Goal: Task Accomplishment & Management: Use online tool/utility

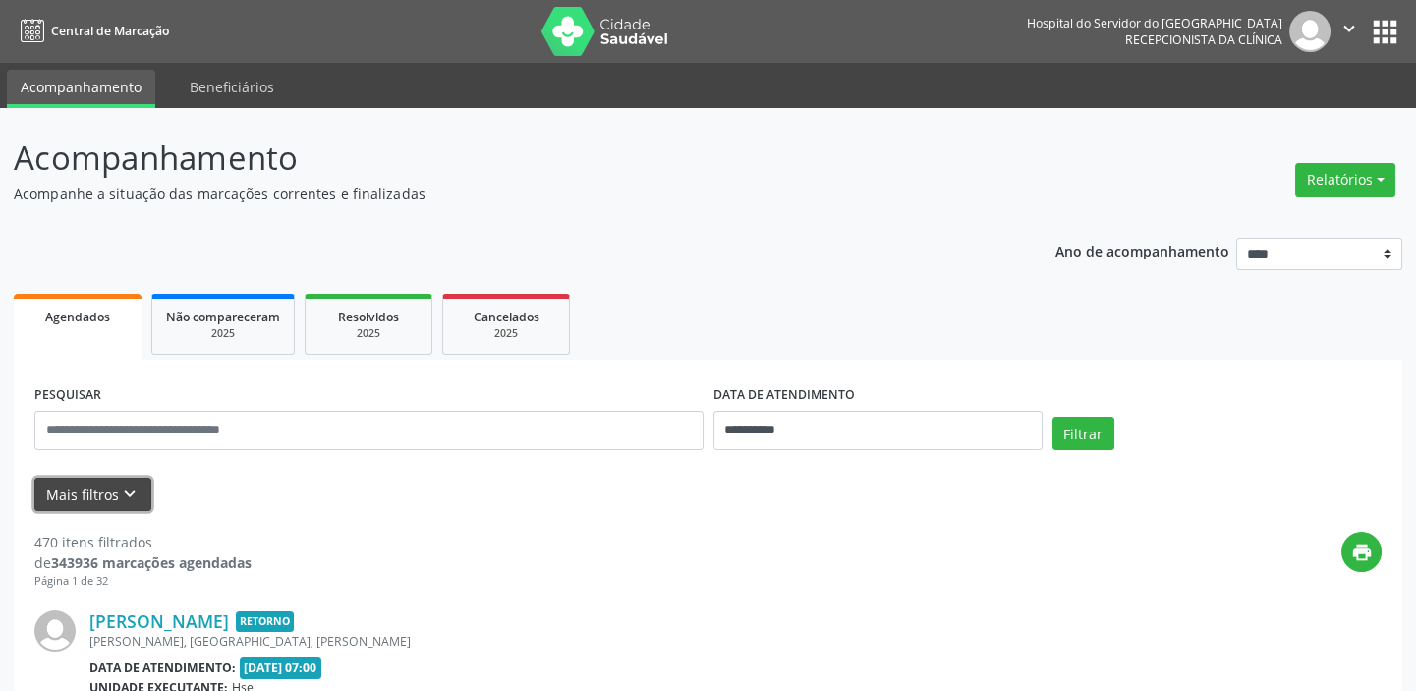
click at [119, 483] on icon "keyboard_arrow_down" at bounding box center [130, 494] width 22 height 22
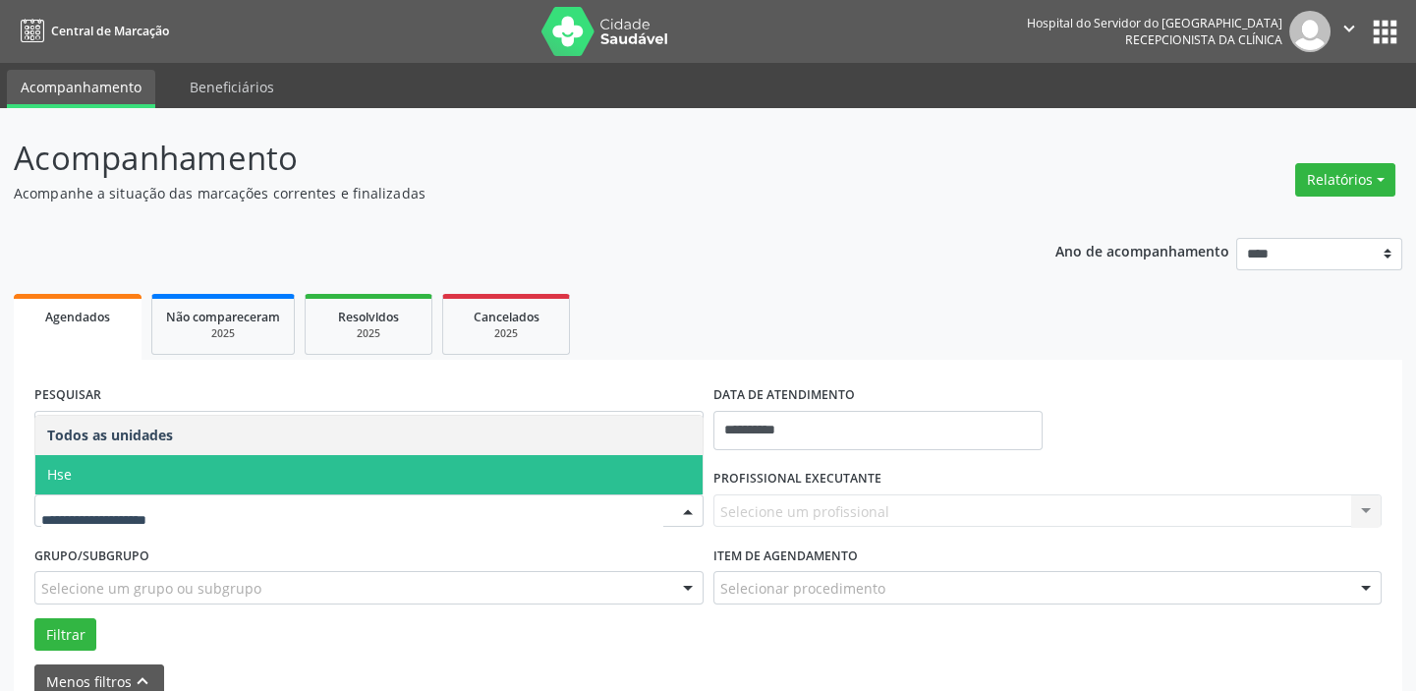
click at [128, 457] on span "Hse" at bounding box center [368, 474] width 667 height 39
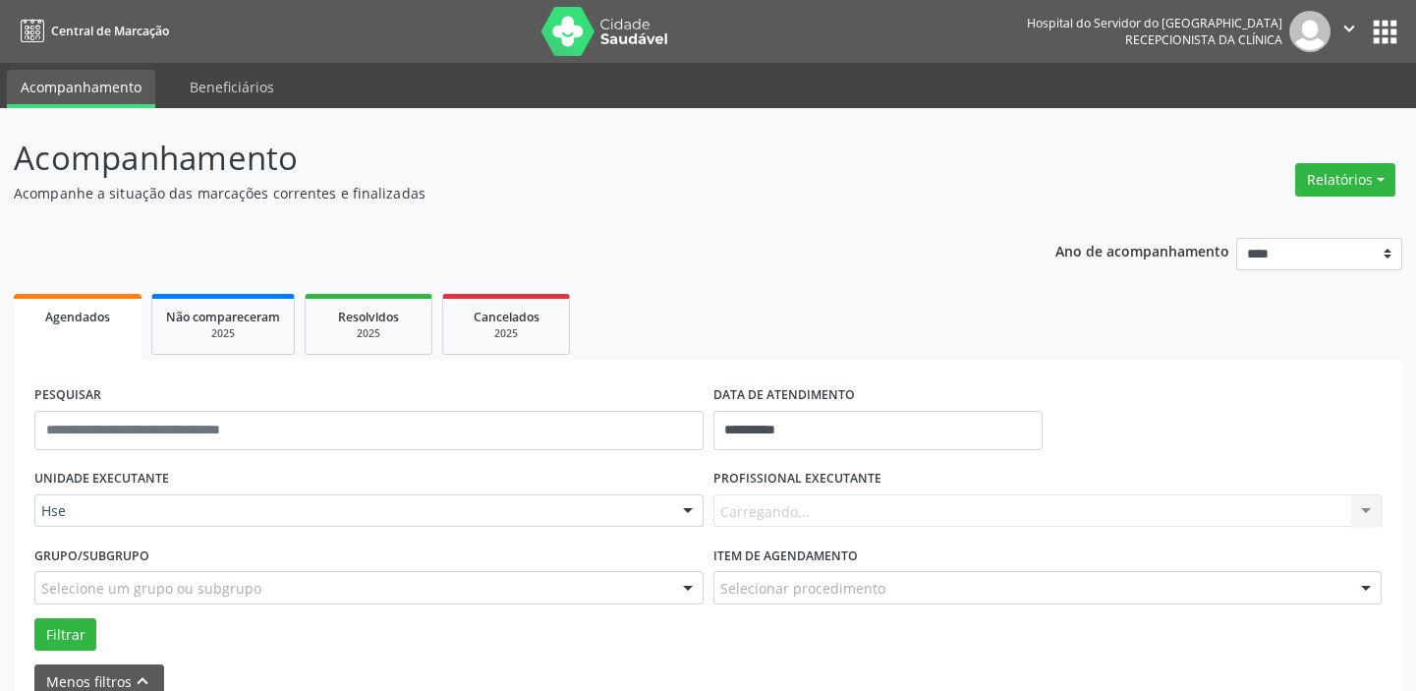
click at [806, 511] on div "Carregando... Nenhum resultado encontrado para: " " Não há nenhuma opção para s…" at bounding box center [1047, 510] width 669 height 33
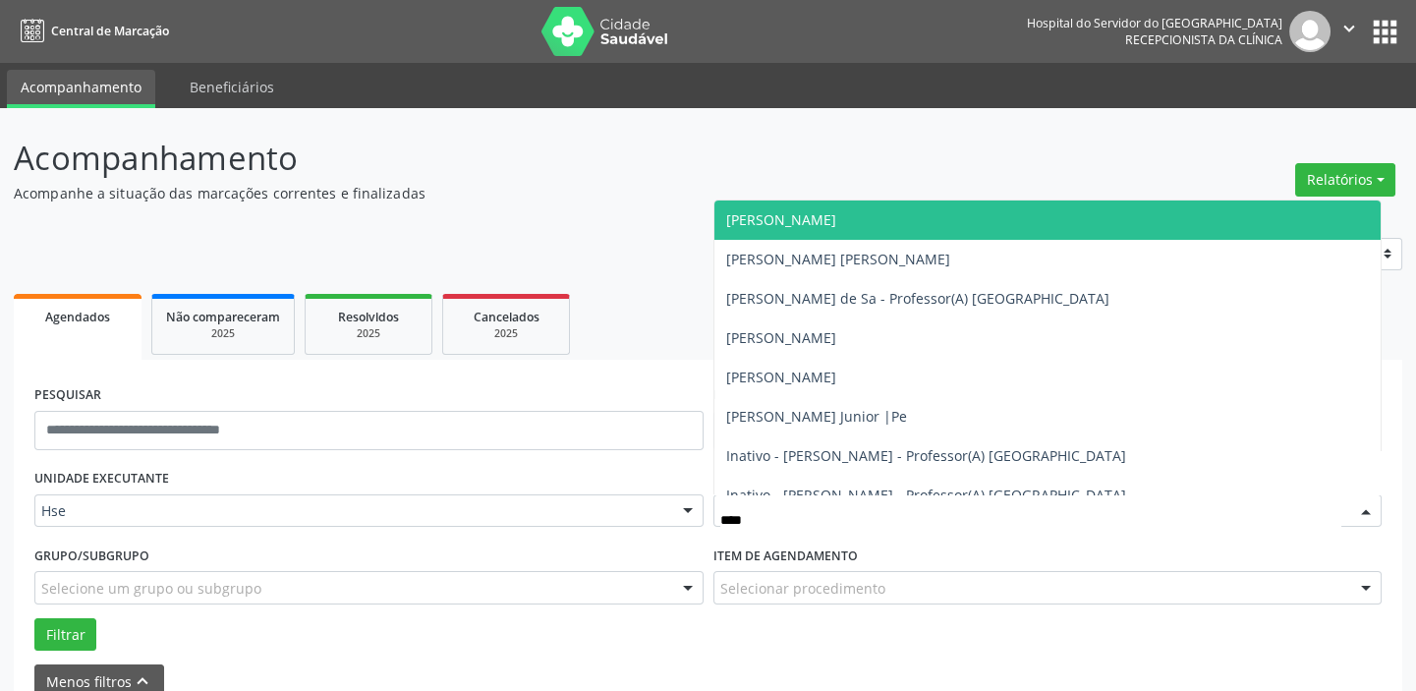
type input "*****"
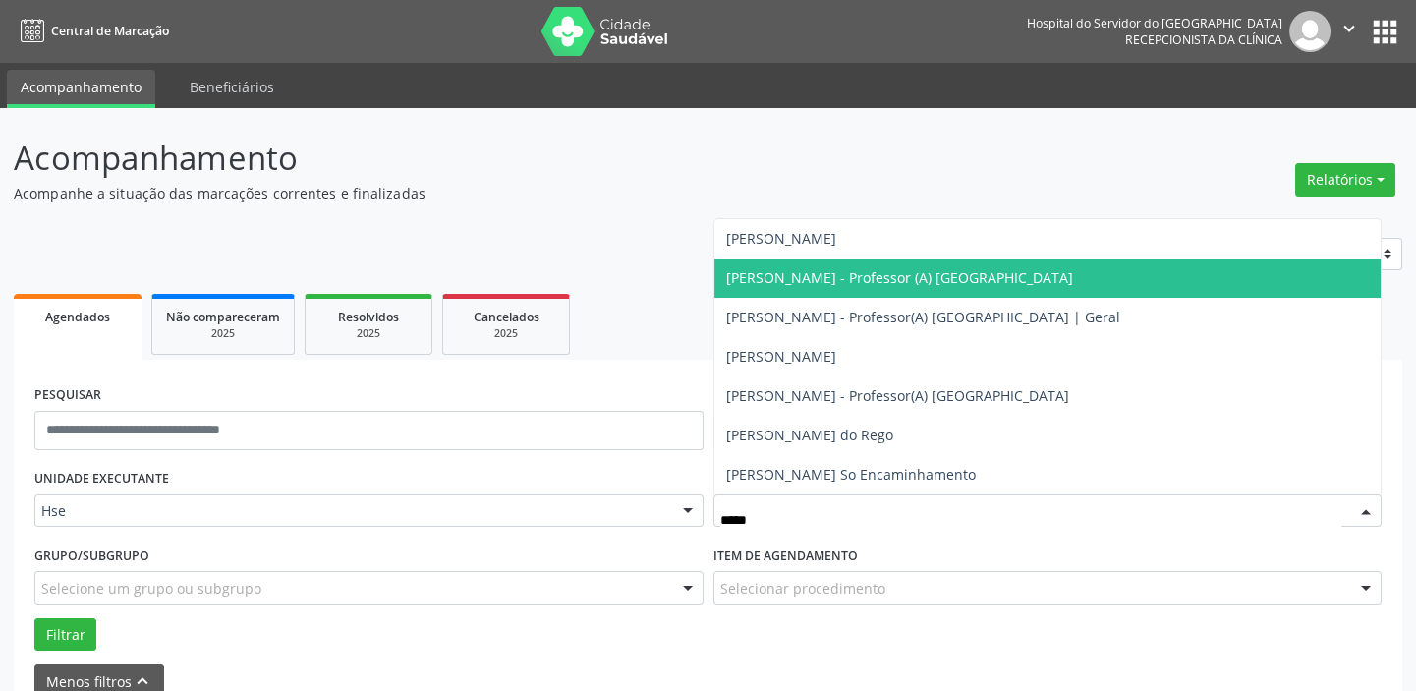
drag, startPoint x: 929, startPoint y: 282, endPoint x: 928, endPoint y: 297, distance: 14.8
click at [929, 282] on span "[PERSON_NAME] - Professor (A) [GEOGRAPHIC_DATA]" at bounding box center [899, 277] width 347 height 19
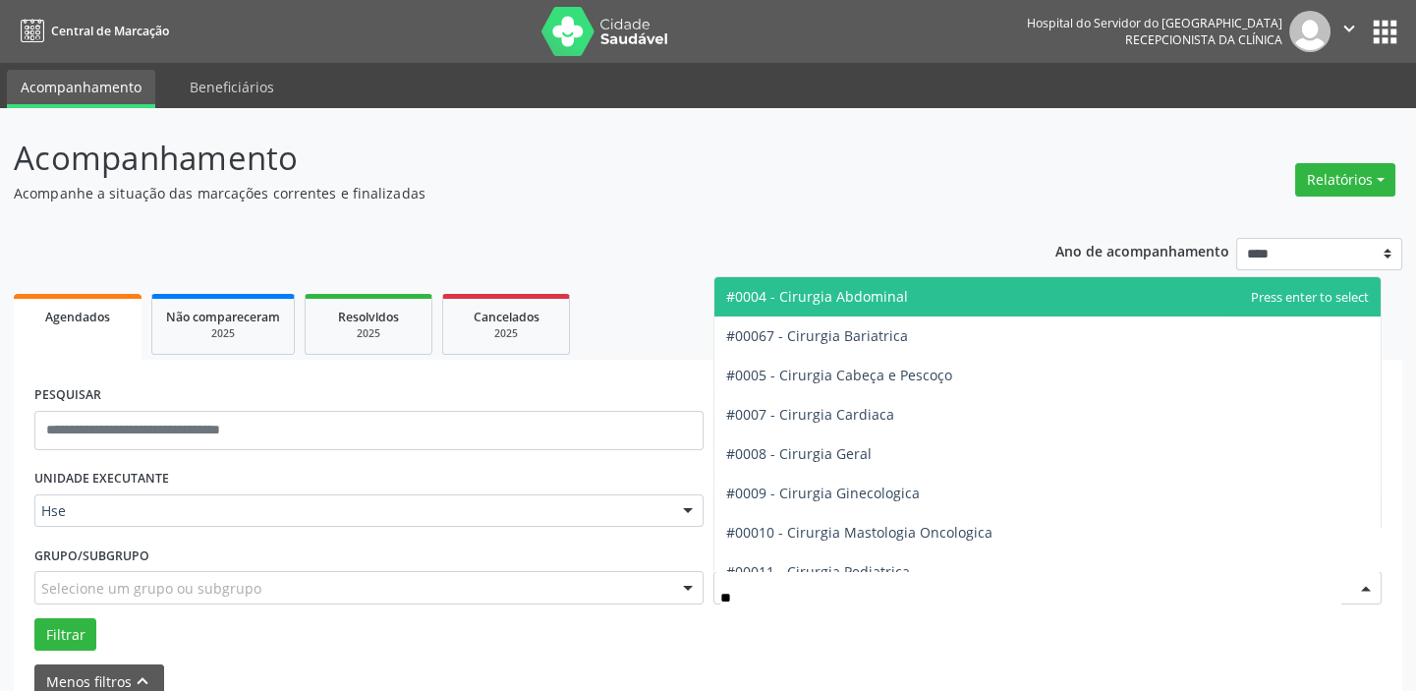
type input "***"
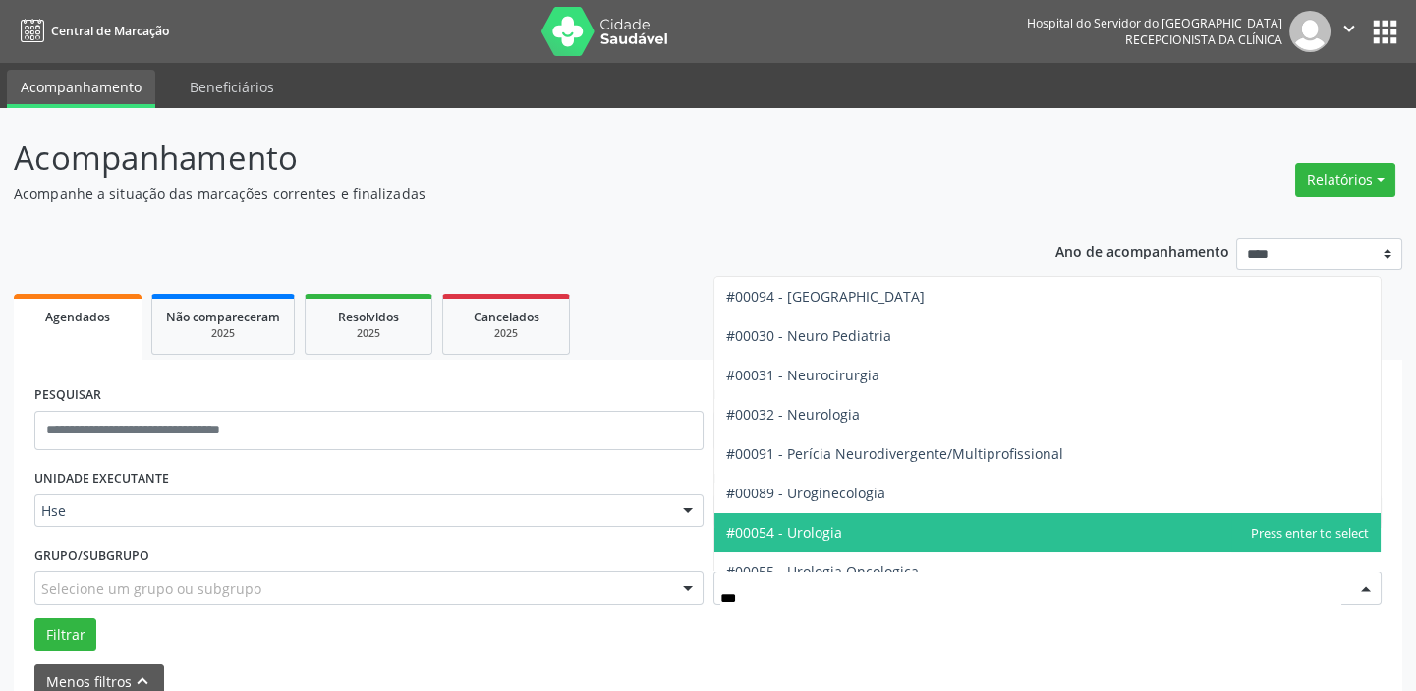
click at [851, 549] on span "#00054 - Urologia" at bounding box center [1047, 532] width 667 height 39
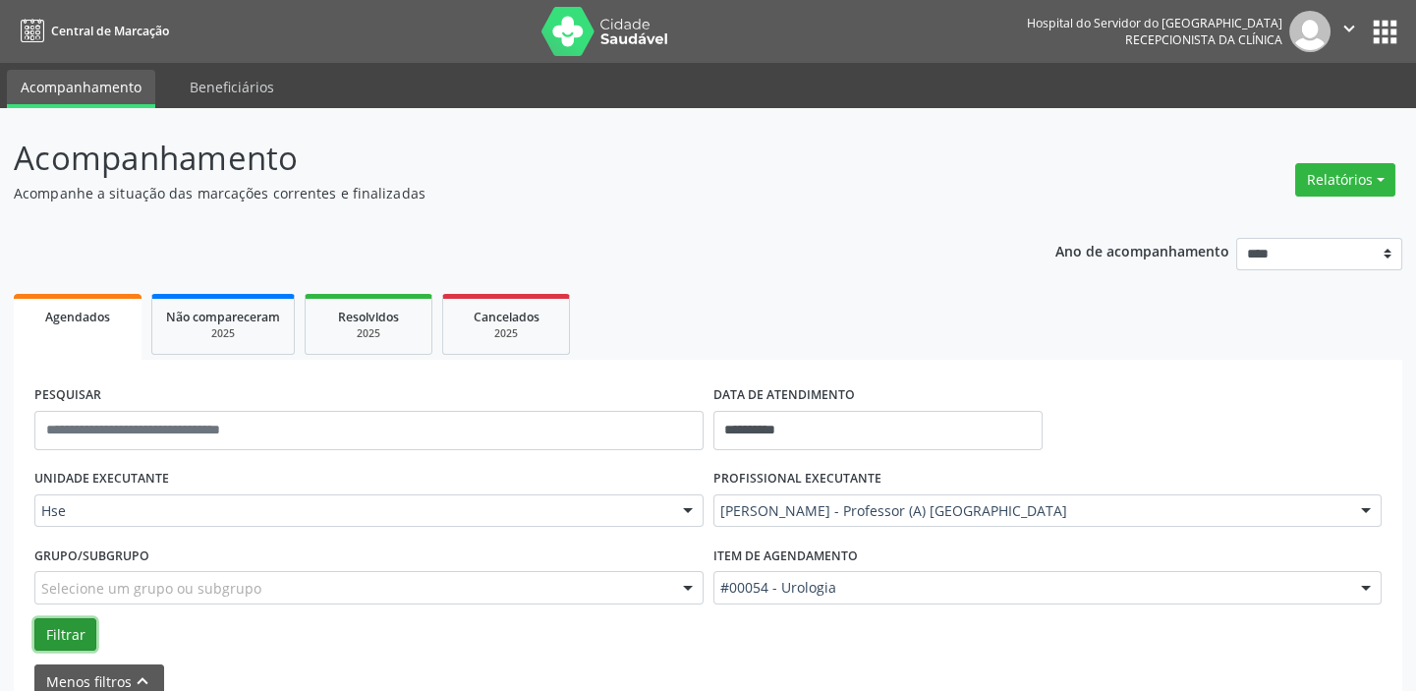
click at [72, 630] on button "Filtrar" at bounding box center [65, 634] width 62 height 33
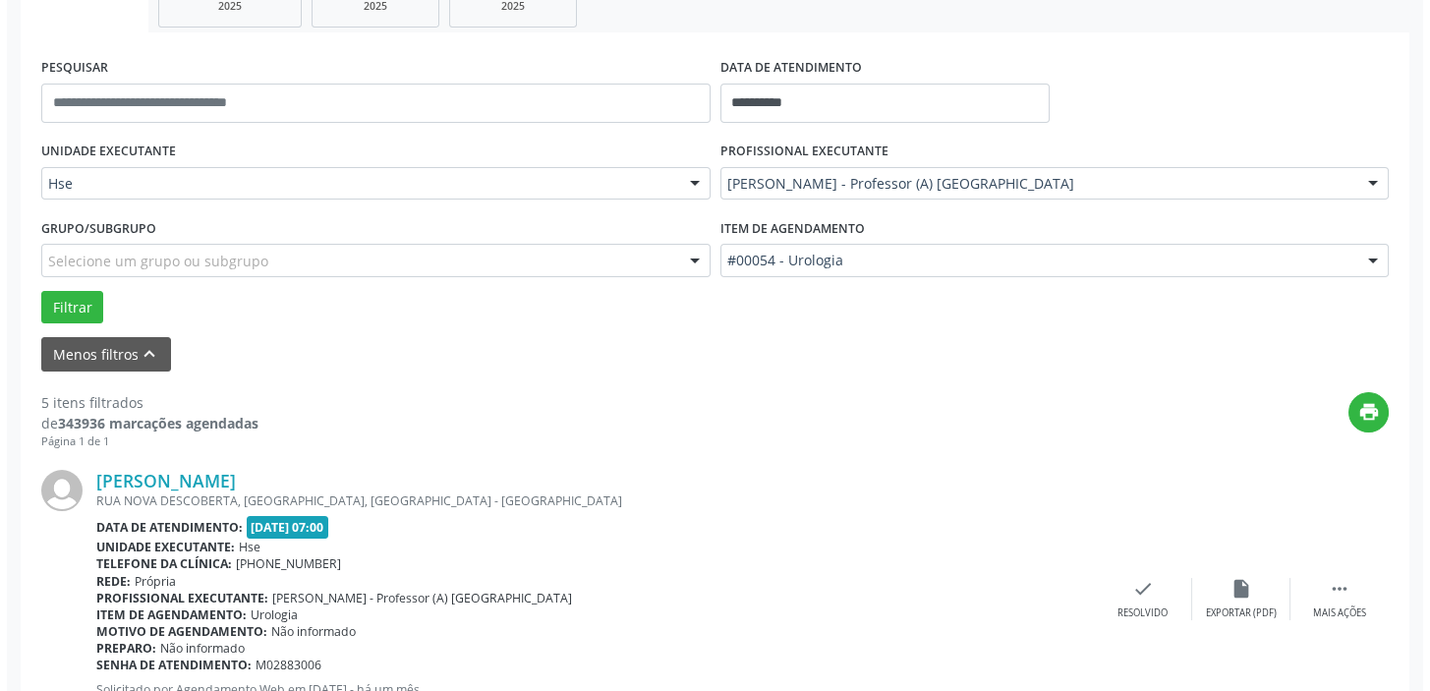
scroll to position [357, 0]
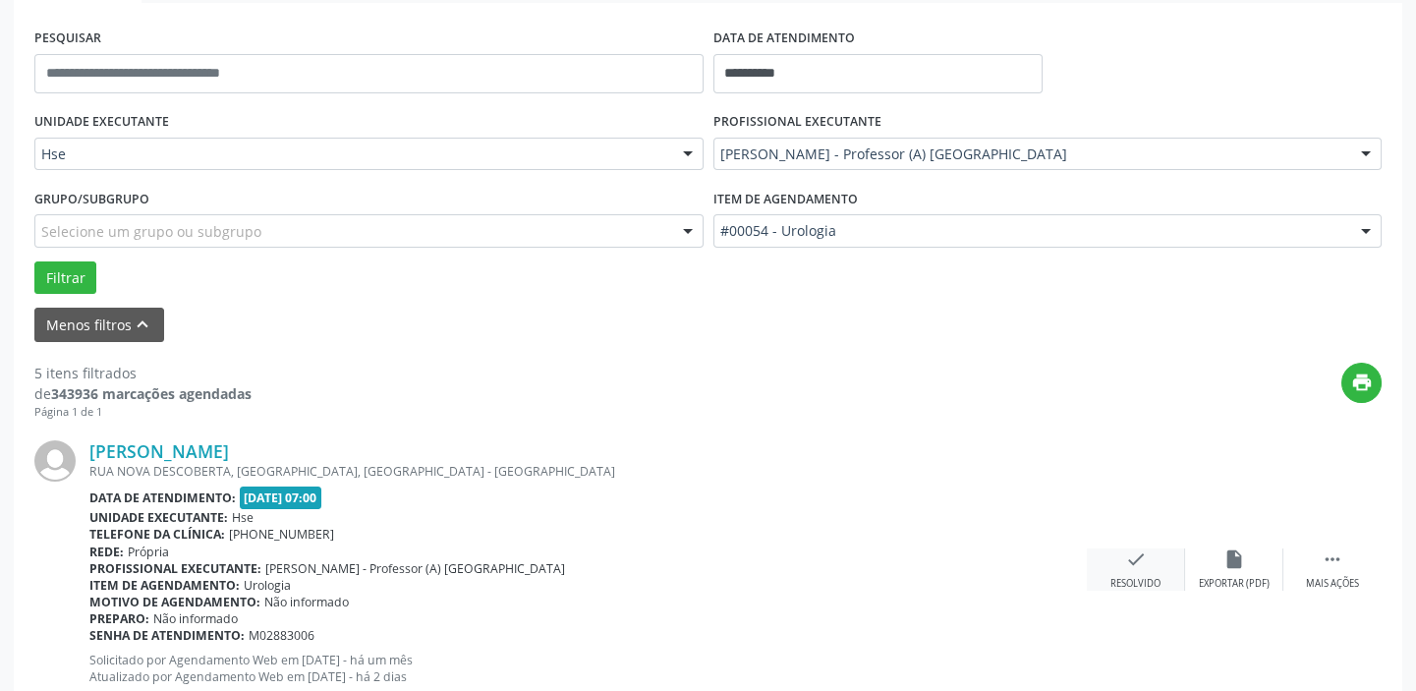
click at [1125, 577] on div "Resolvido" at bounding box center [1135, 584] width 50 height 14
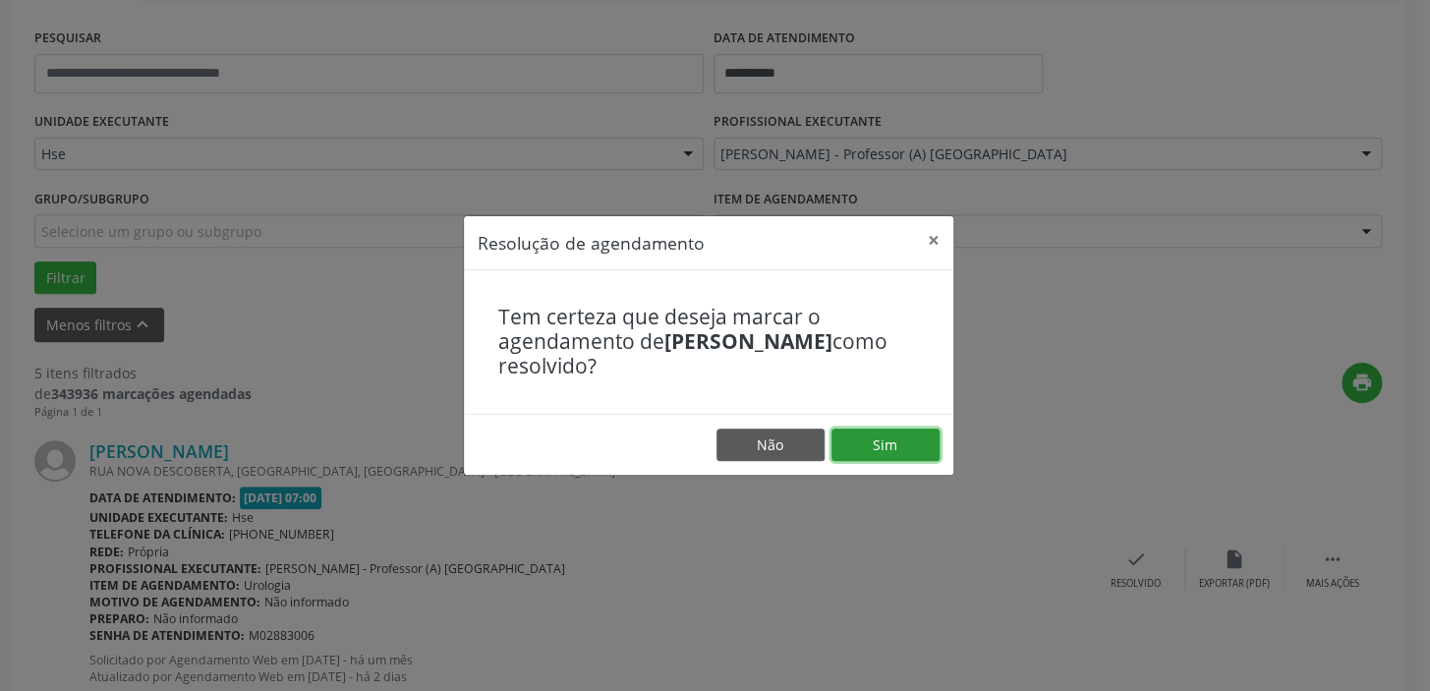
click at [879, 442] on button "Sim" at bounding box center [885, 444] width 108 height 33
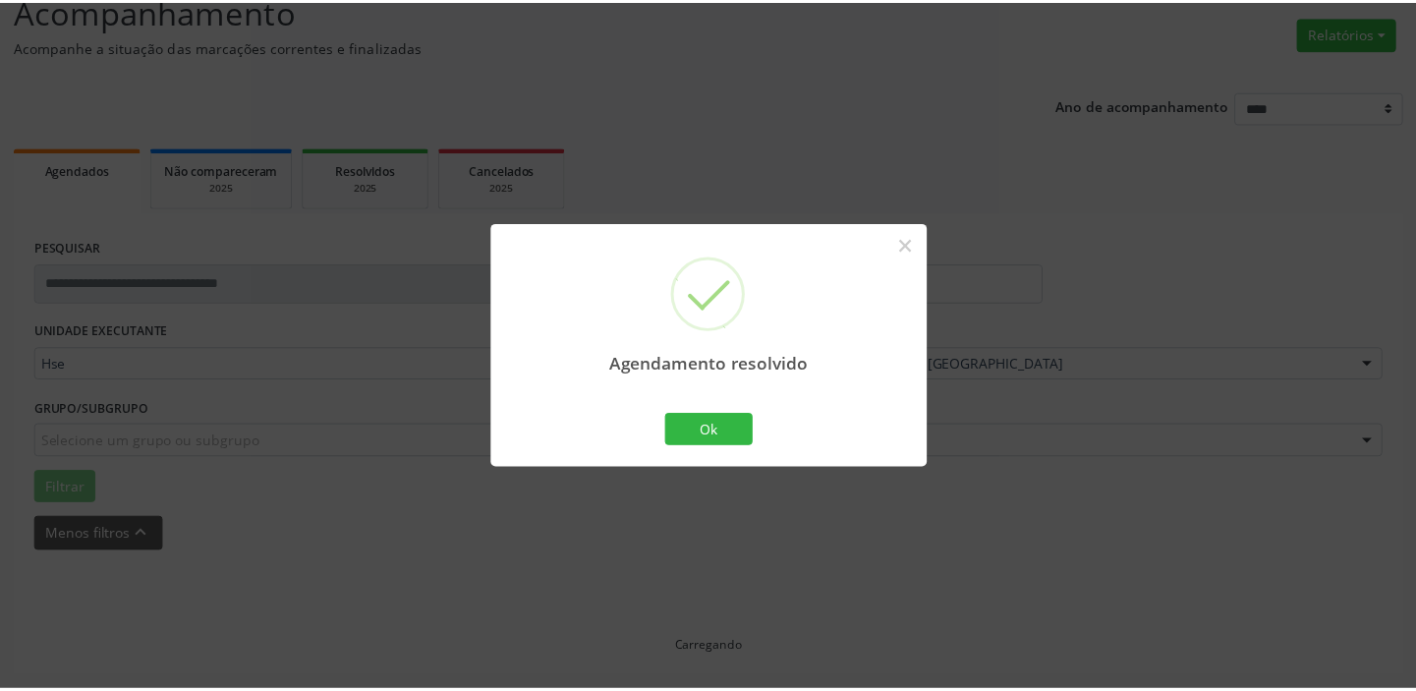
scroll to position [145, 0]
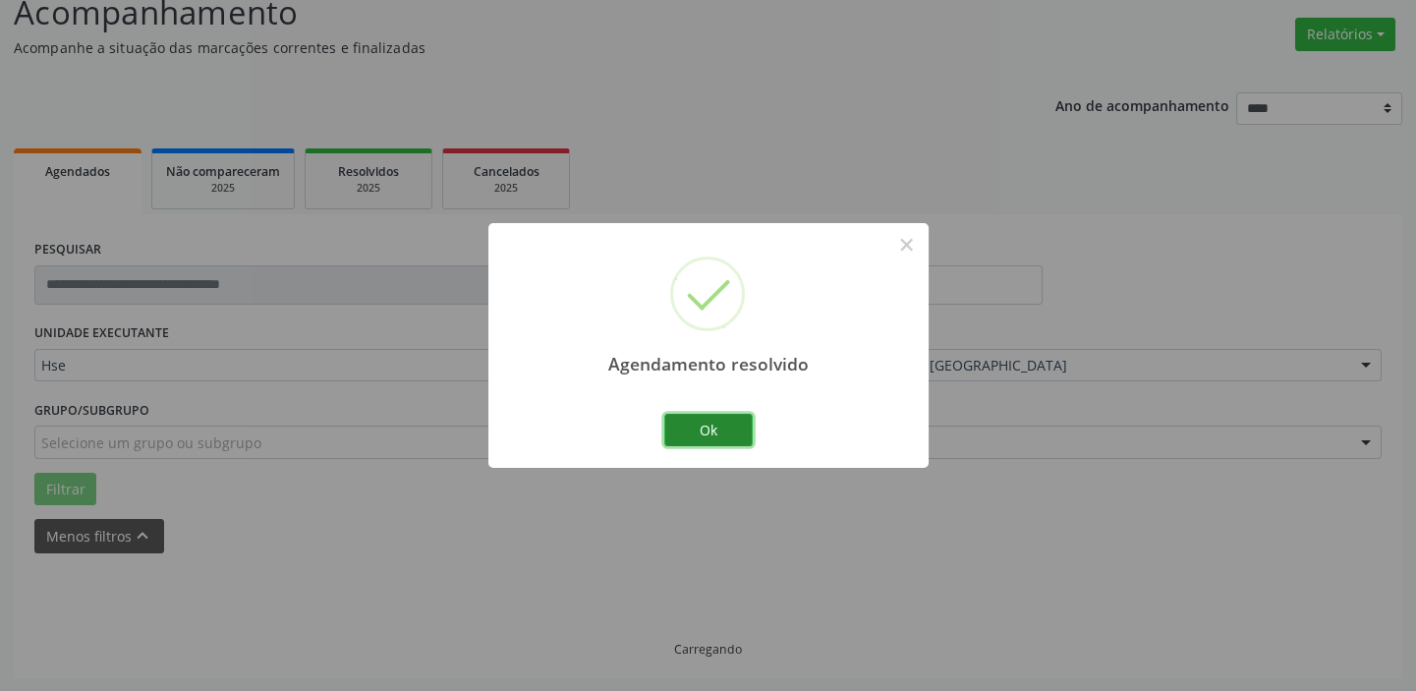
click at [709, 416] on button "Ok" at bounding box center [708, 430] width 88 height 33
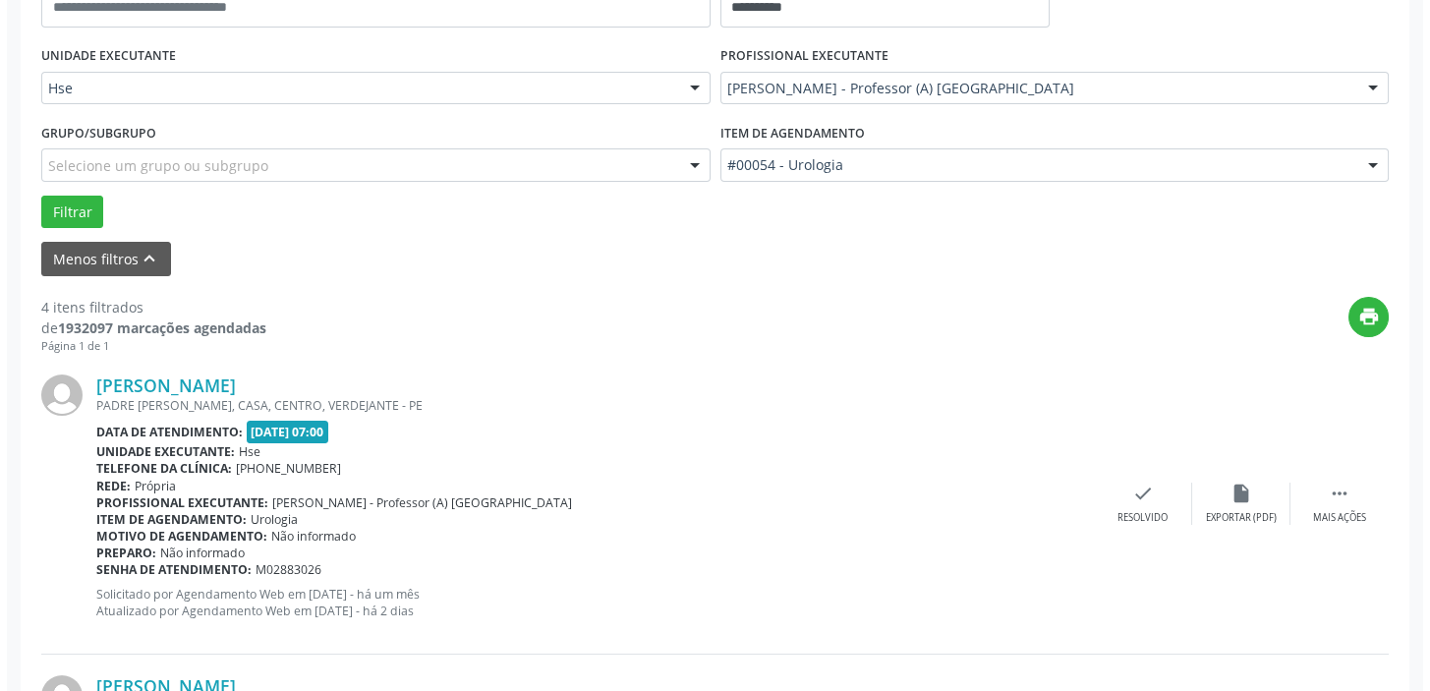
scroll to position [502, 0]
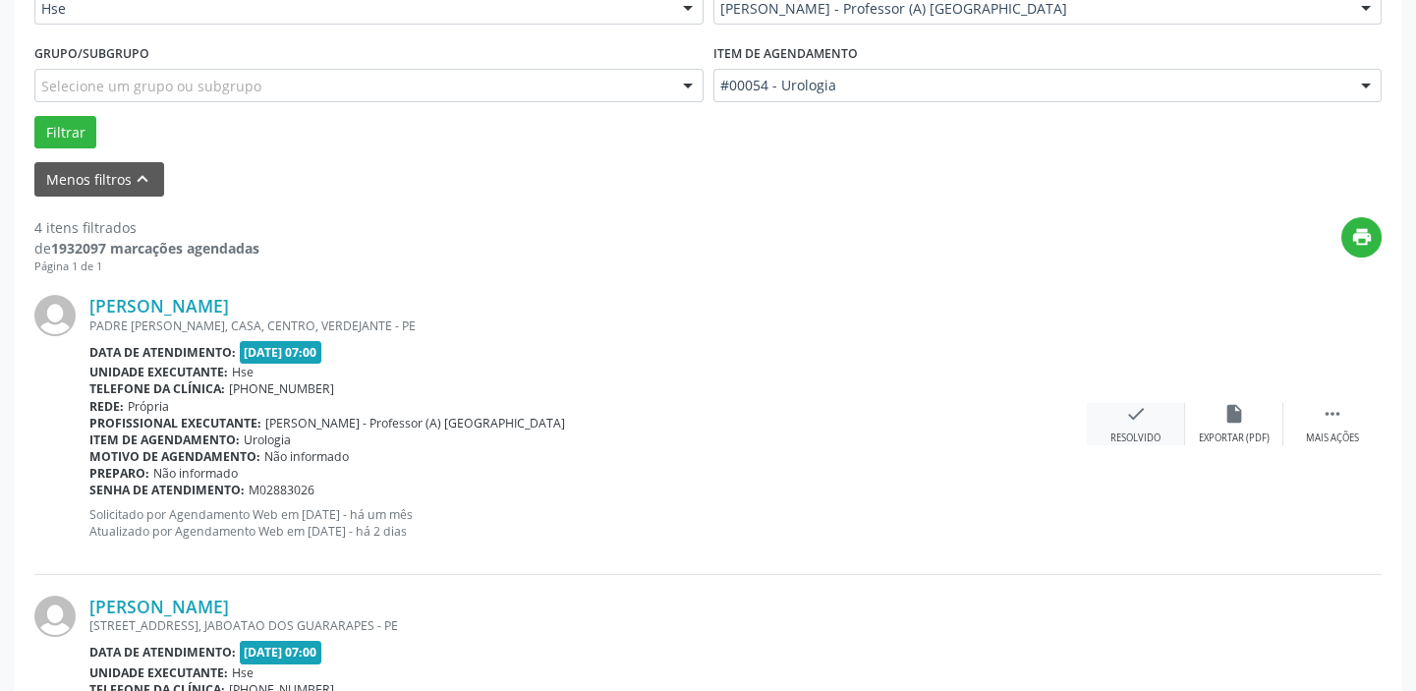
click at [1124, 424] on div "check Resolvido" at bounding box center [1136, 424] width 98 height 42
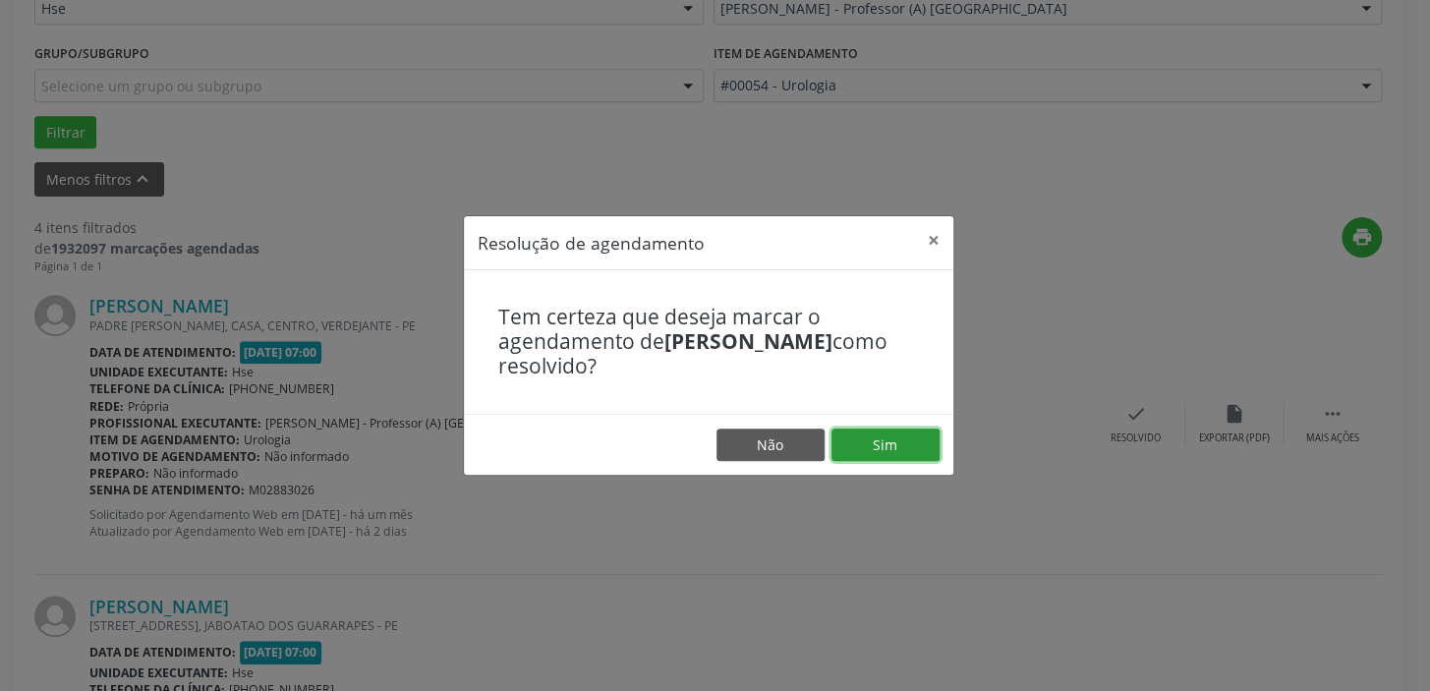
click at [902, 442] on button "Sim" at bounding box center [885, 444] width 108 height 33
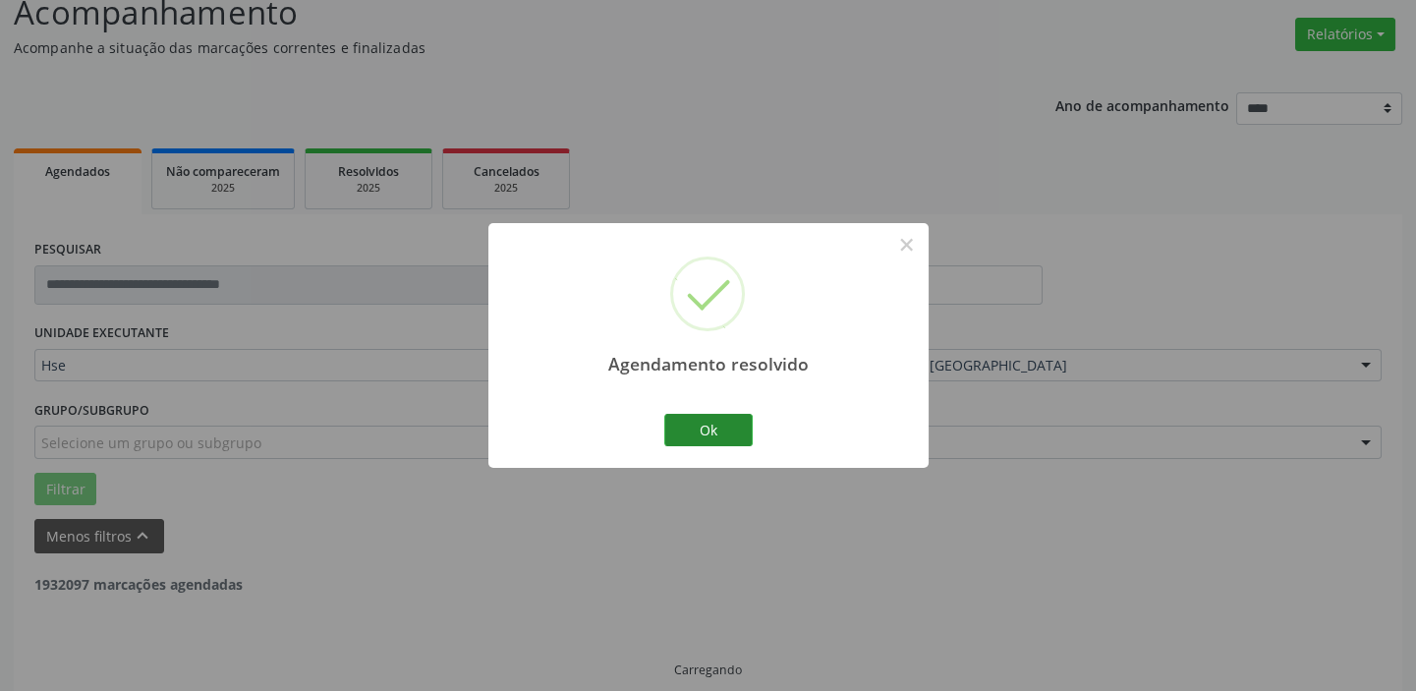
scroll to position [166, 0]
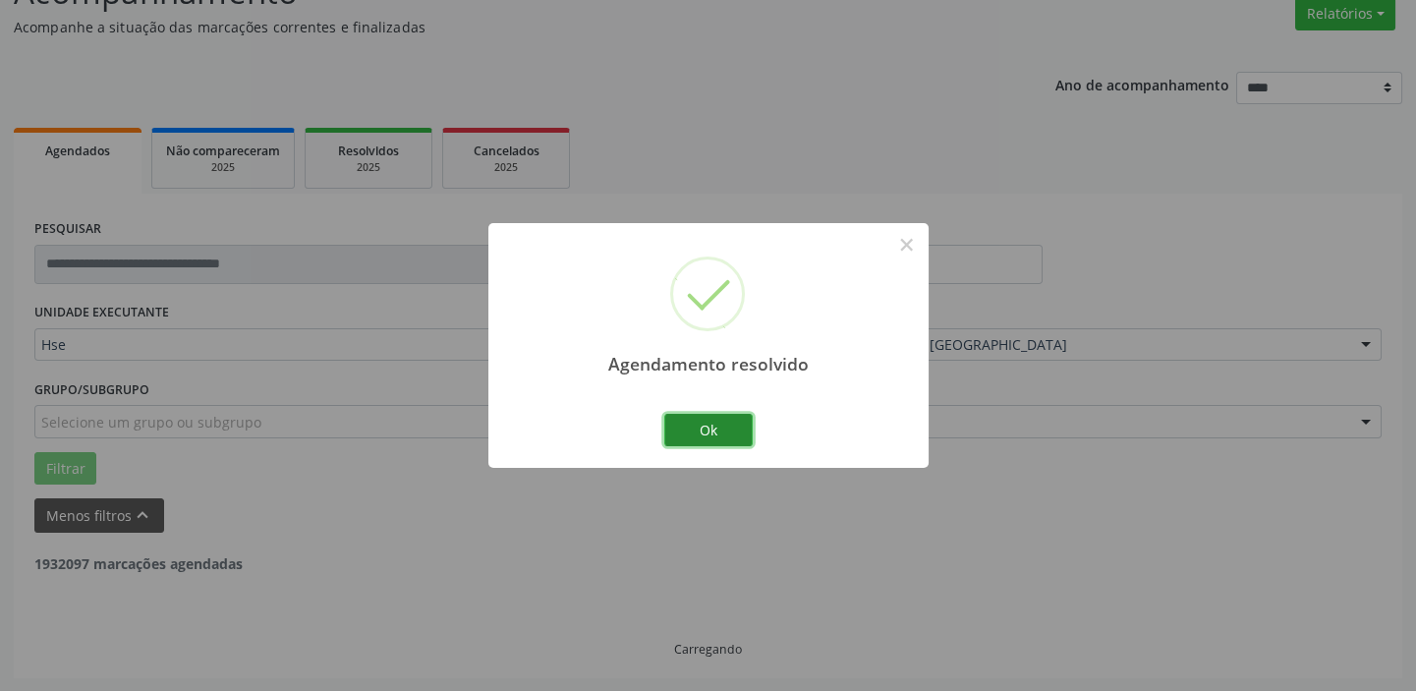
click at [725, 431] on button "Ok" at bounding box center [708, 430] width 88 height 33
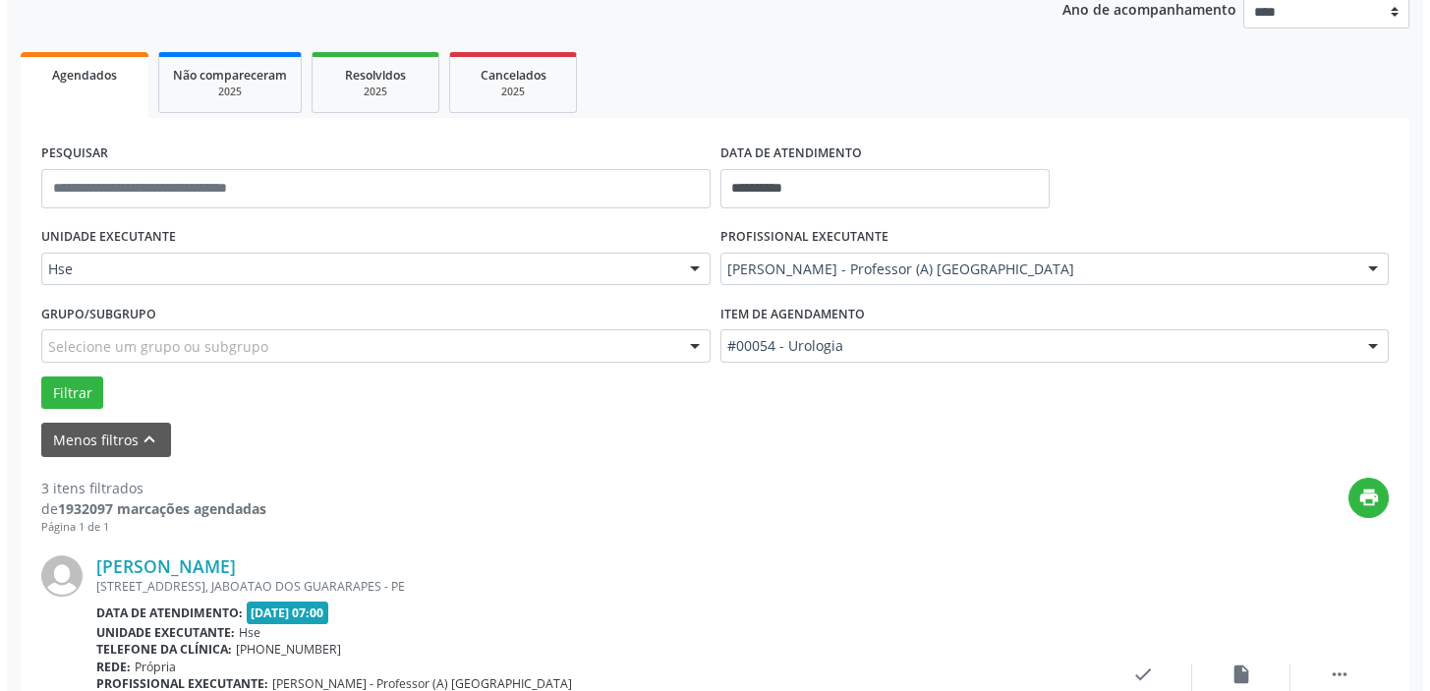
scroll to position [344, 0]
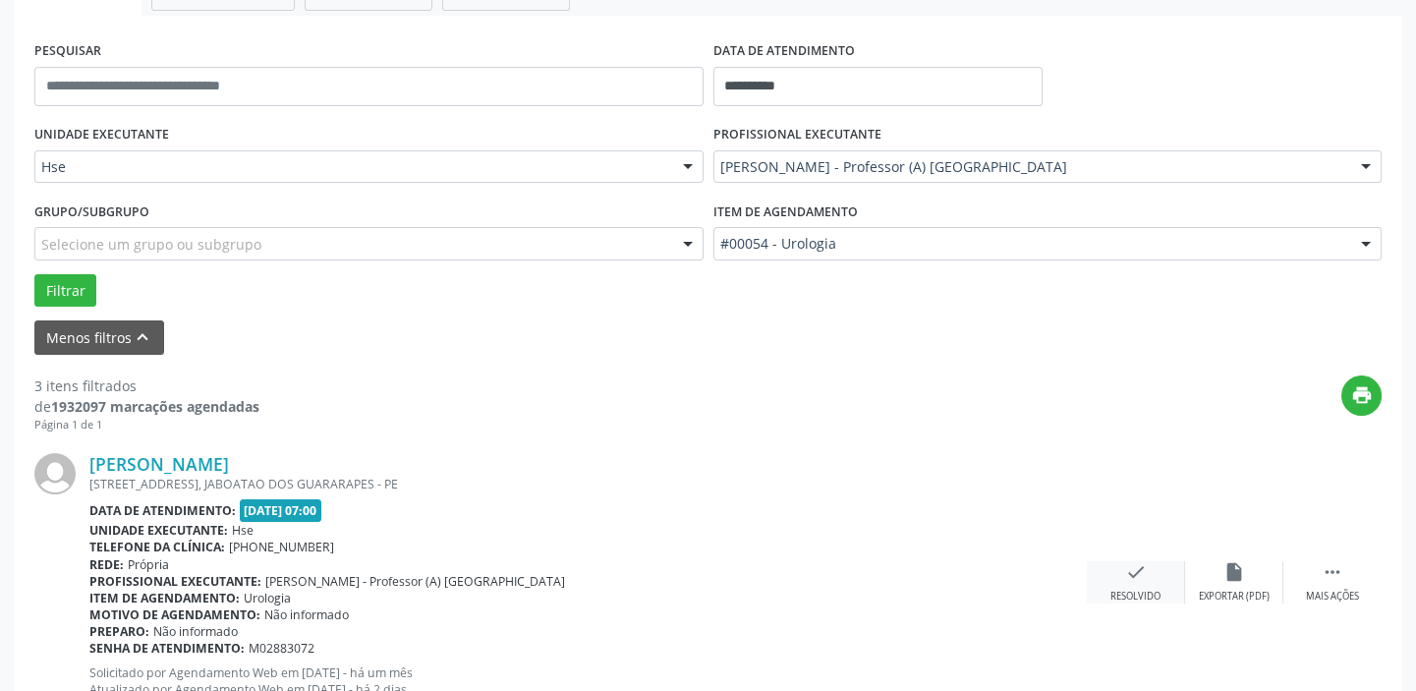
click at [1148, 571] on div "check Resolvido" at bounding box center [1136, 582] width 98 height 42
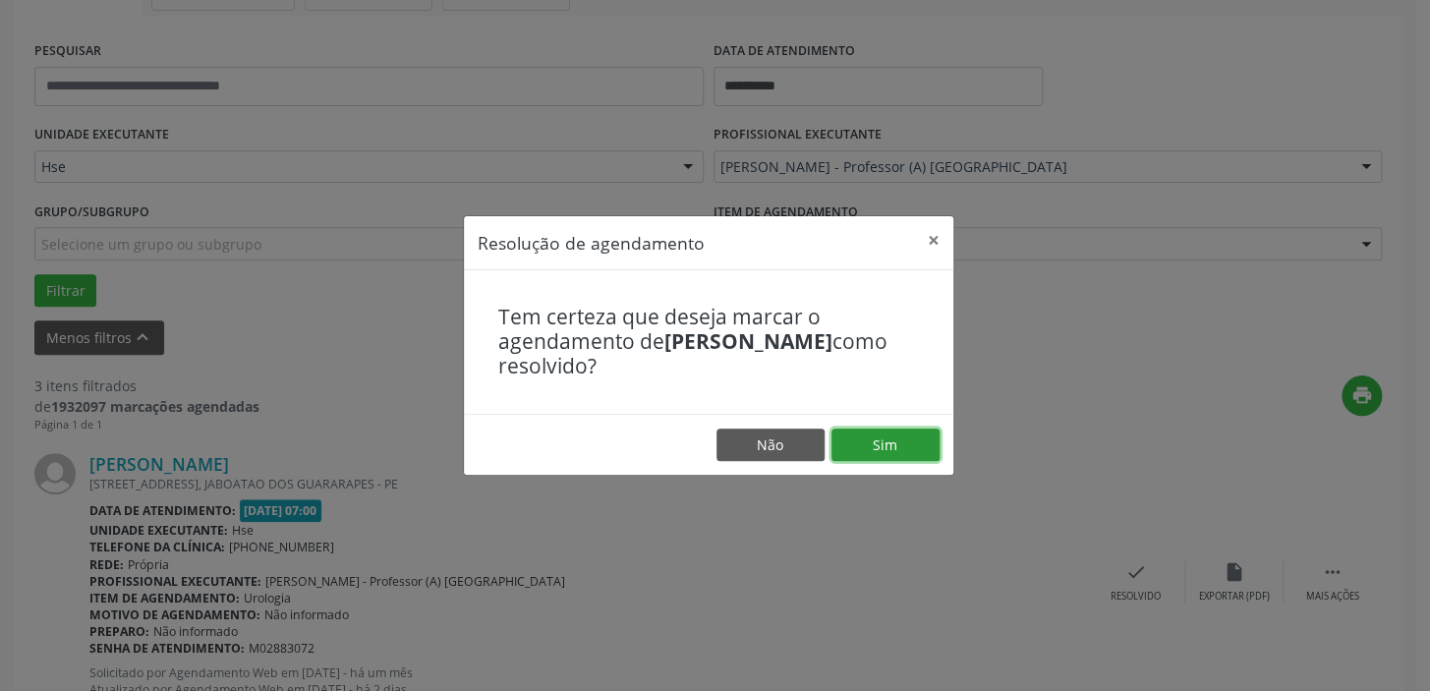
click at [903, 448] on button "Sim" at bounding box center [885, 444] width 108 height 33
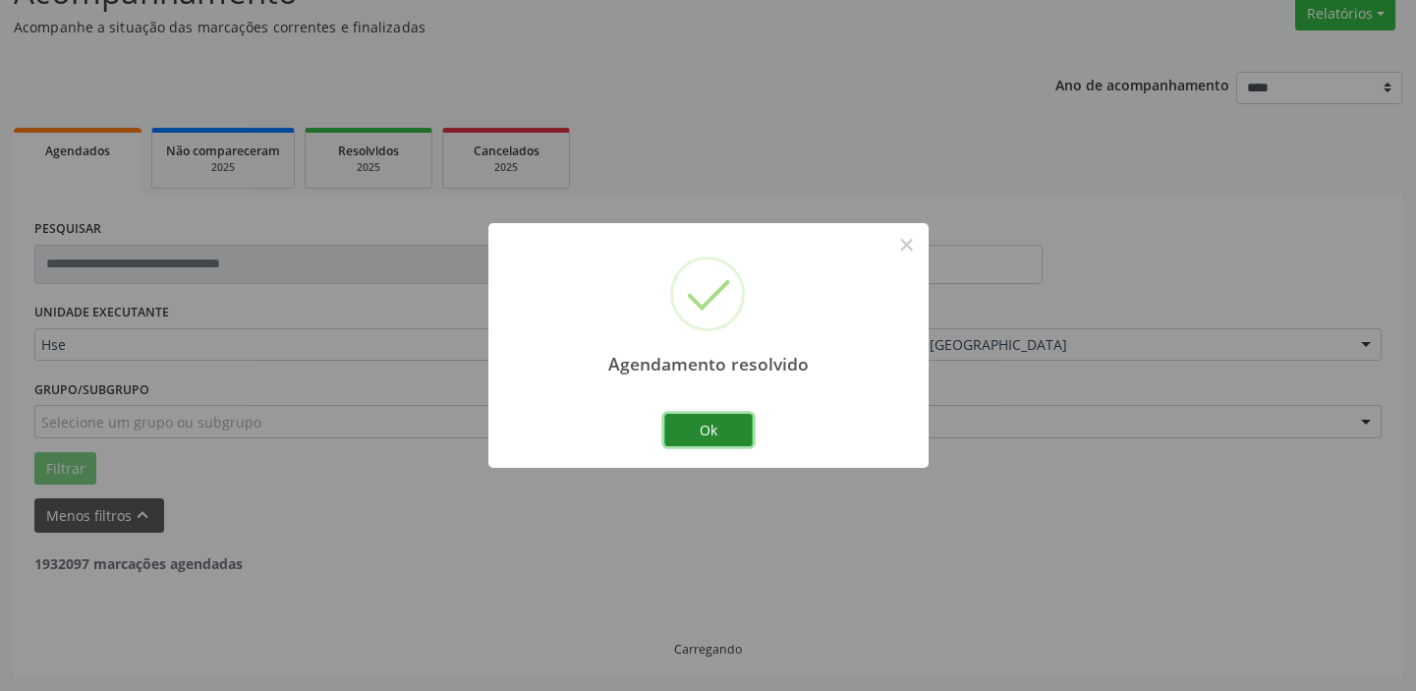
click at [730, 426] on button "Ok" at bounding box center [708, 430] width 88 height 33
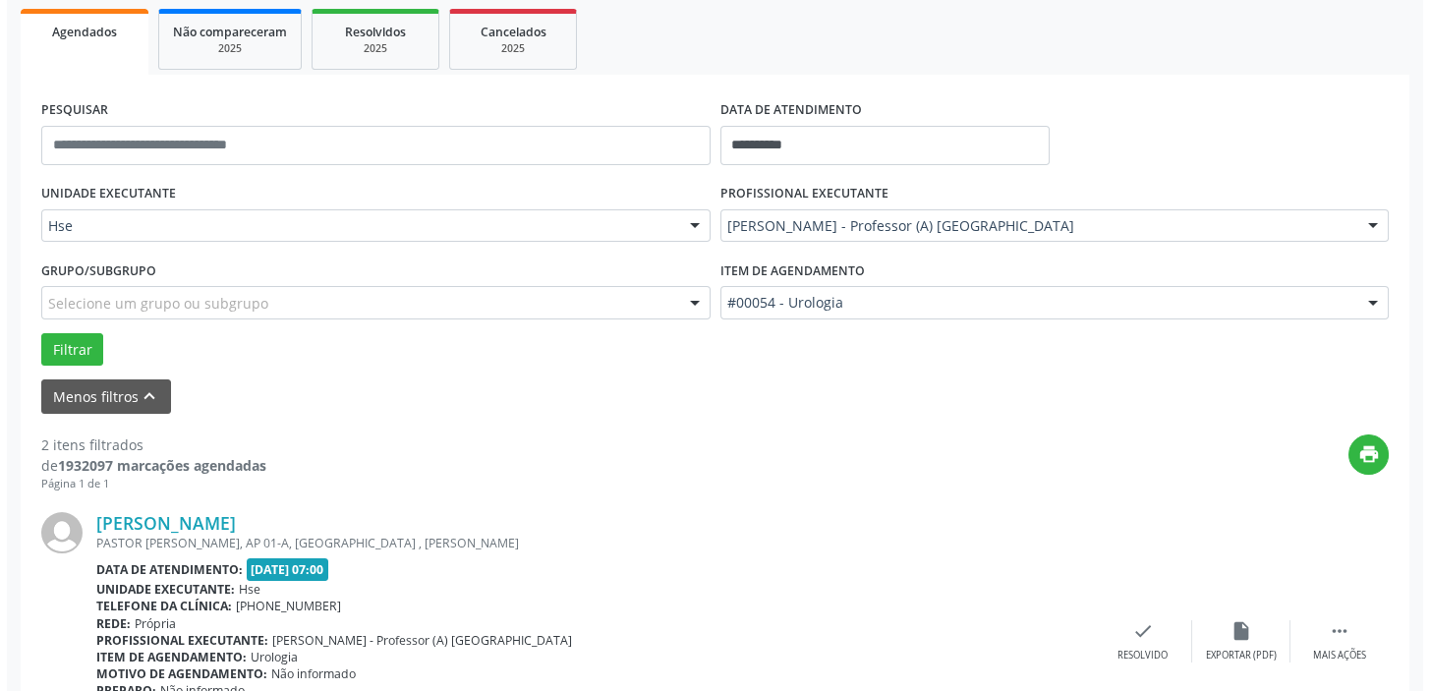
scroll to position [523, 0]
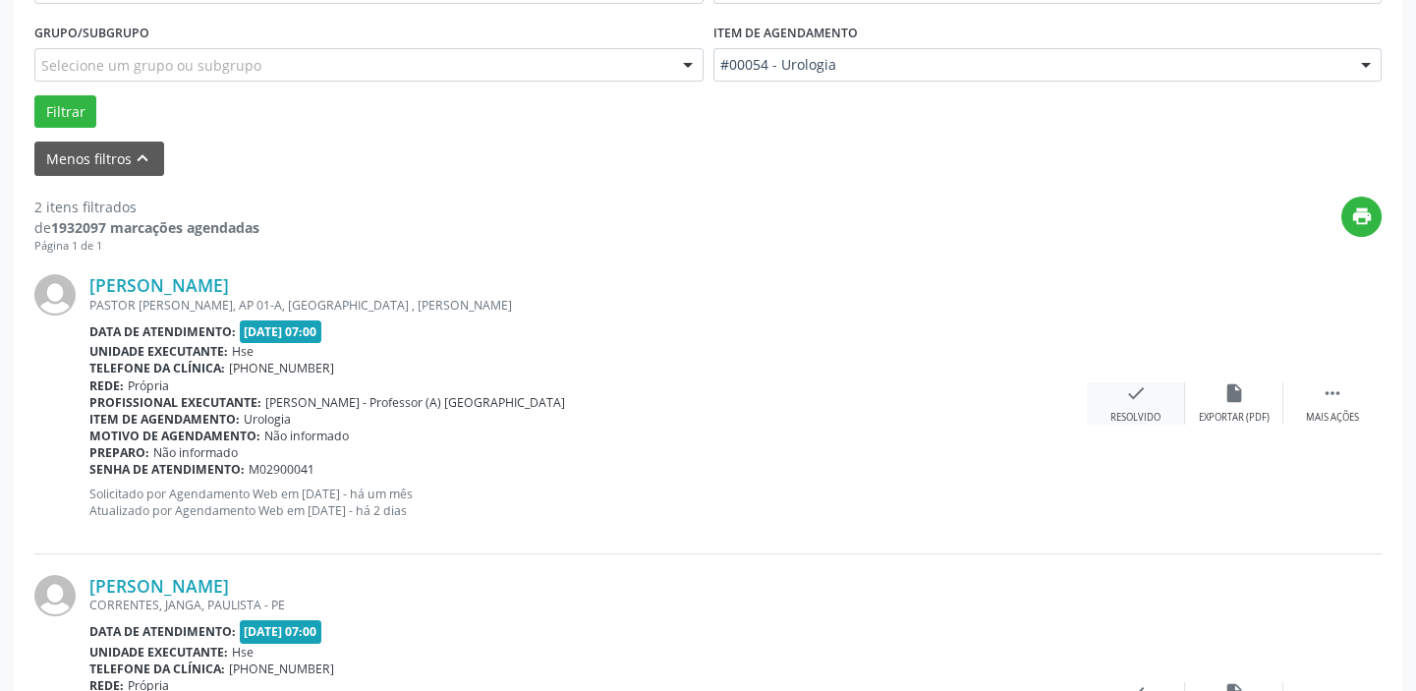
click at [1145, 403] on div "check Resolvido" at bounding box center [1136, 403] width 98 height 42
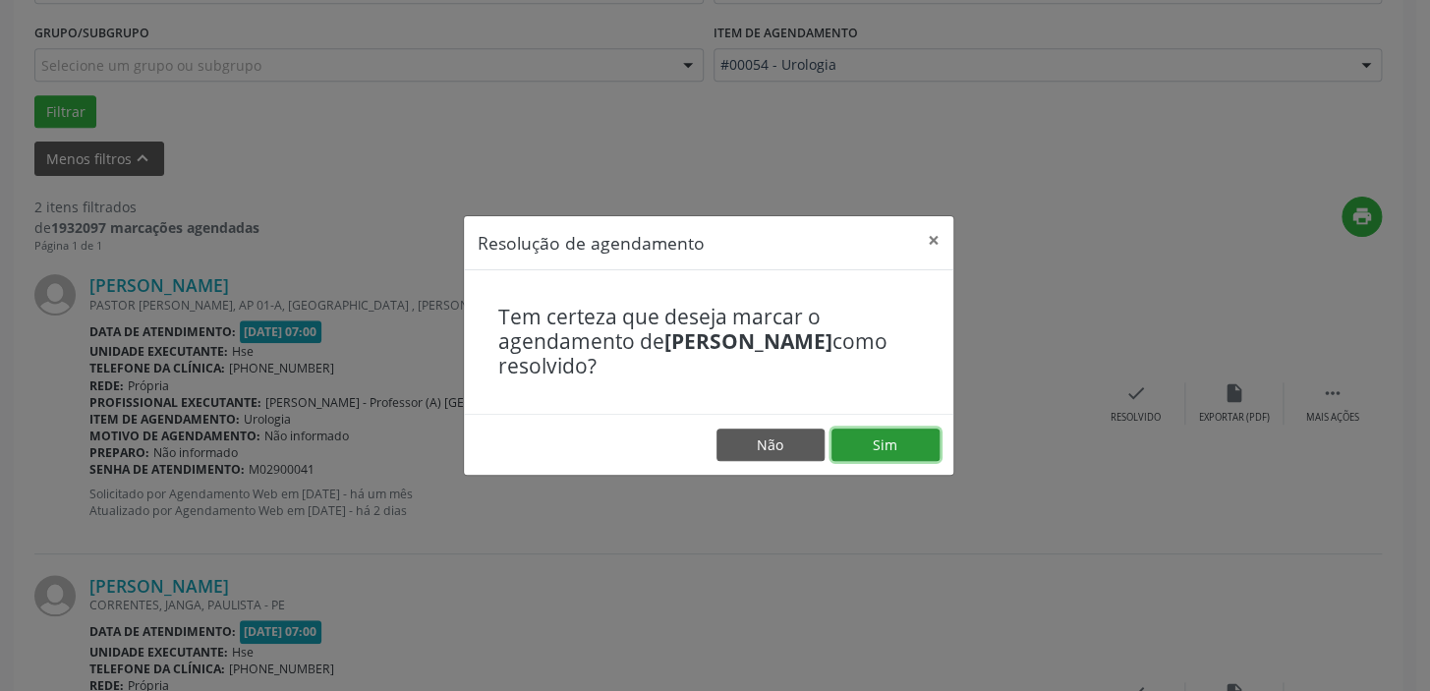
click at [932, 452] on button "Sim" at bounding box center [885, 444] width 108 height 33
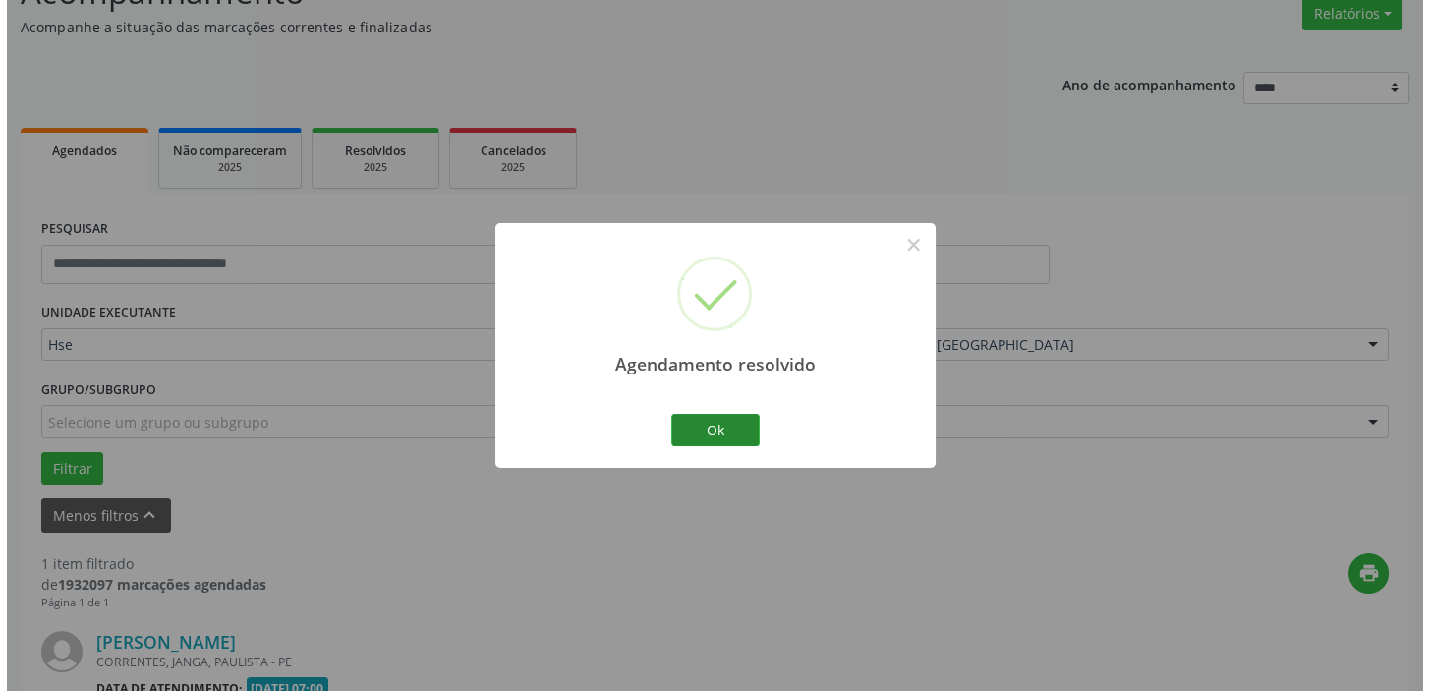
scroll to position [419, 0]
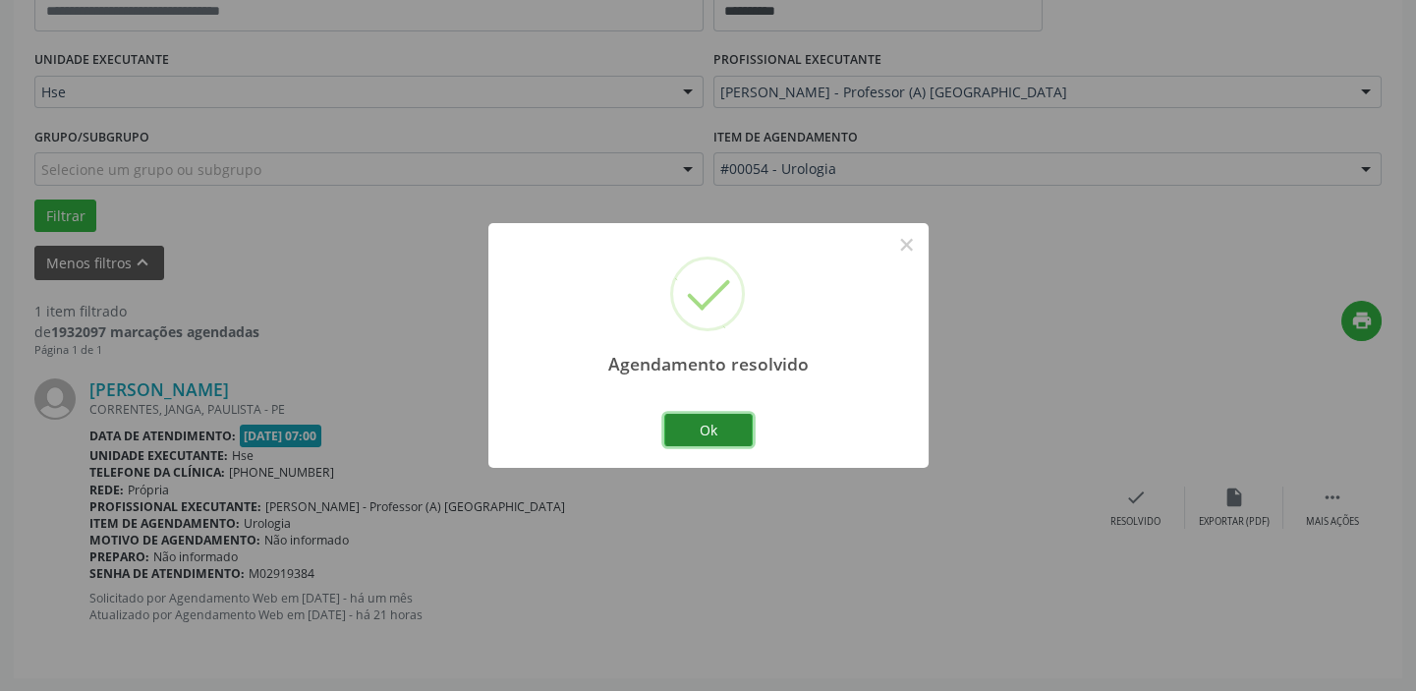
click at [699, 432] on button "Ok" at bounding box center [708, 430] width 88 height 33
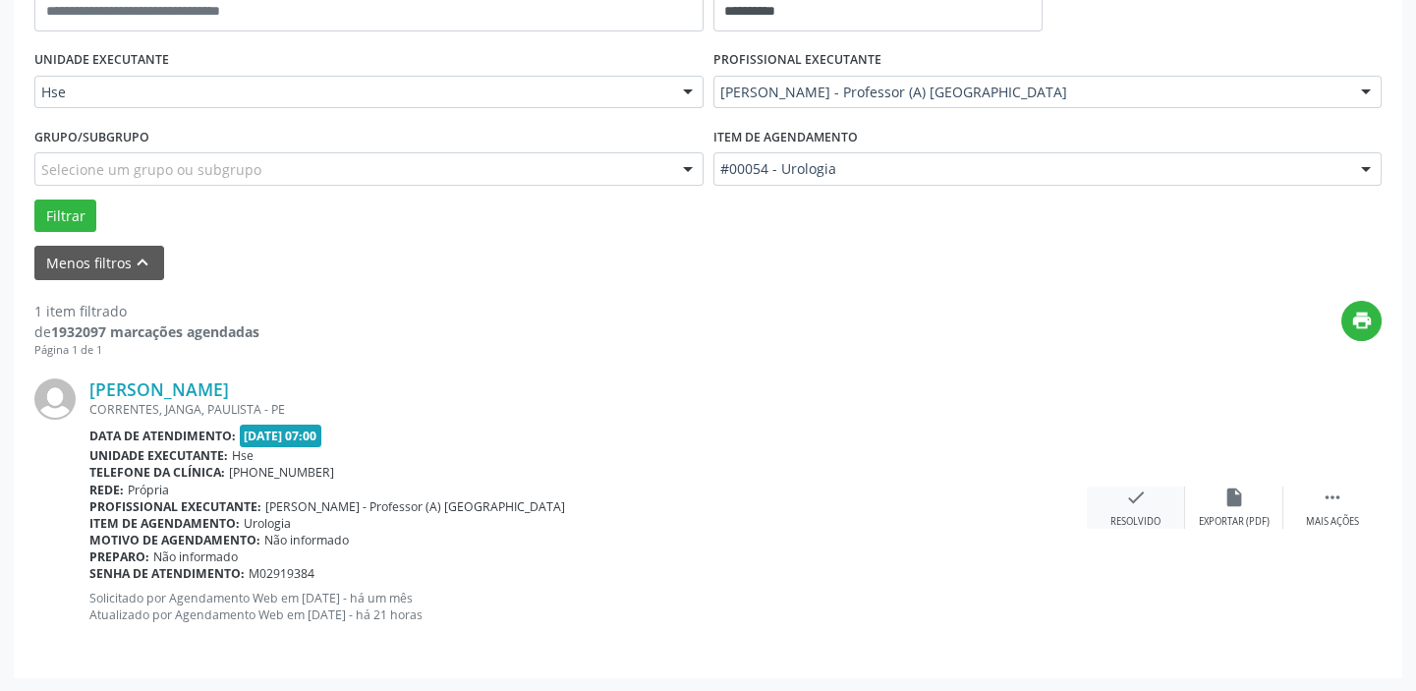
click at [1154, 496] on div "check Resolvido" at bounding box center [1136, 507] width 98 height 42
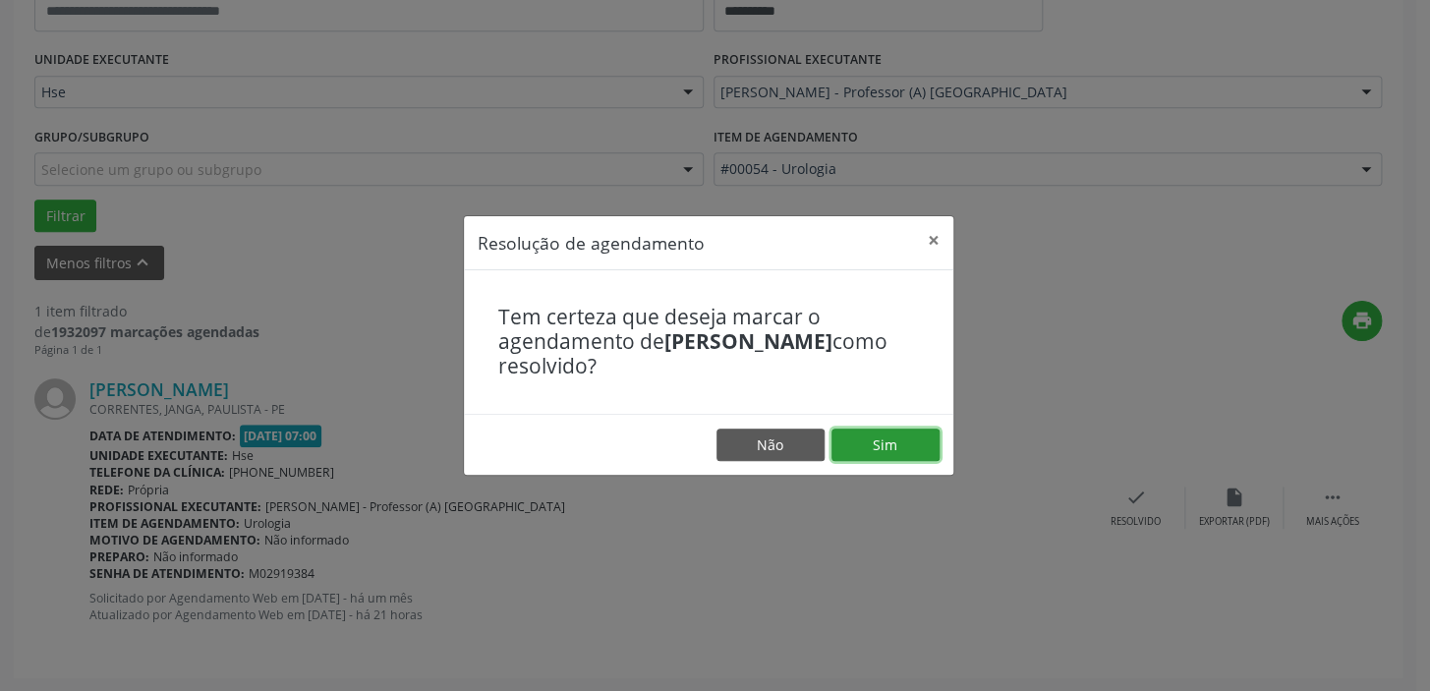
click at [880, 445] on button "Sim" at bounding box center [885, 444] width 108 height 33
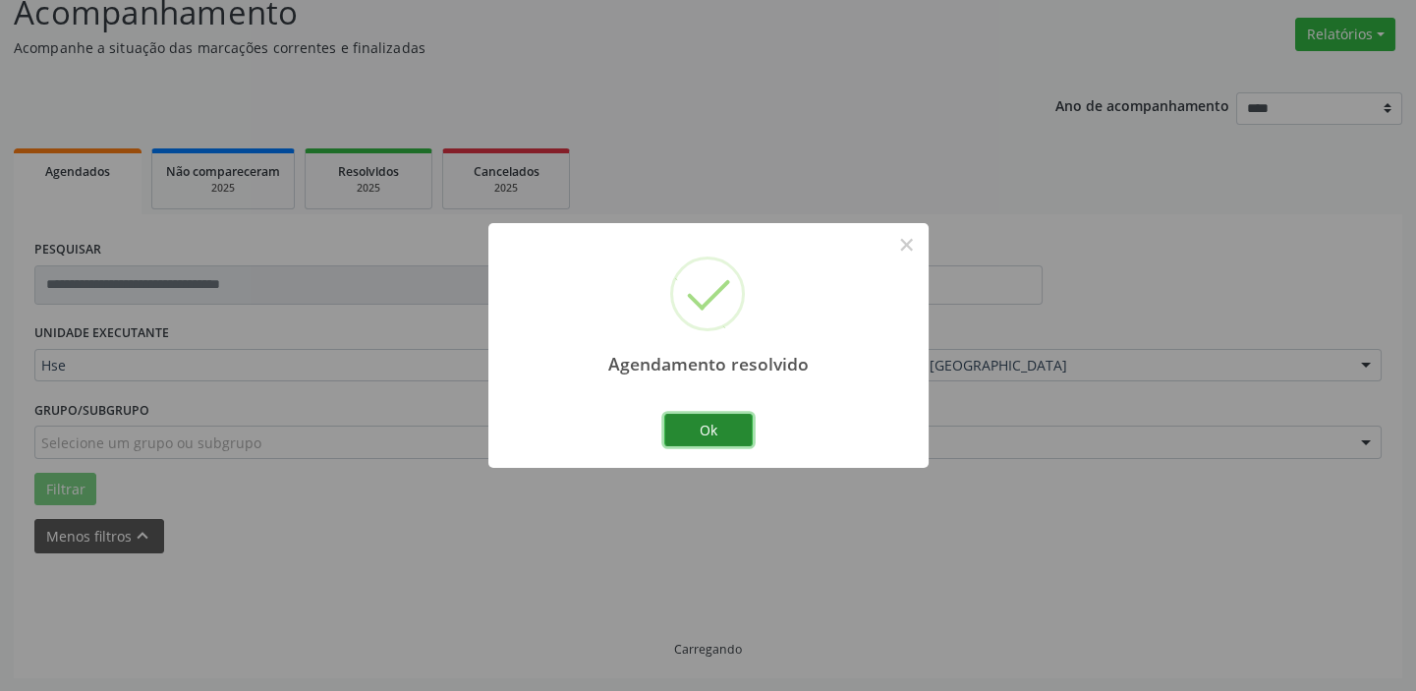
click at [680, 422] on button "Ok" at bounding box center [708, 430] width 88 height 33
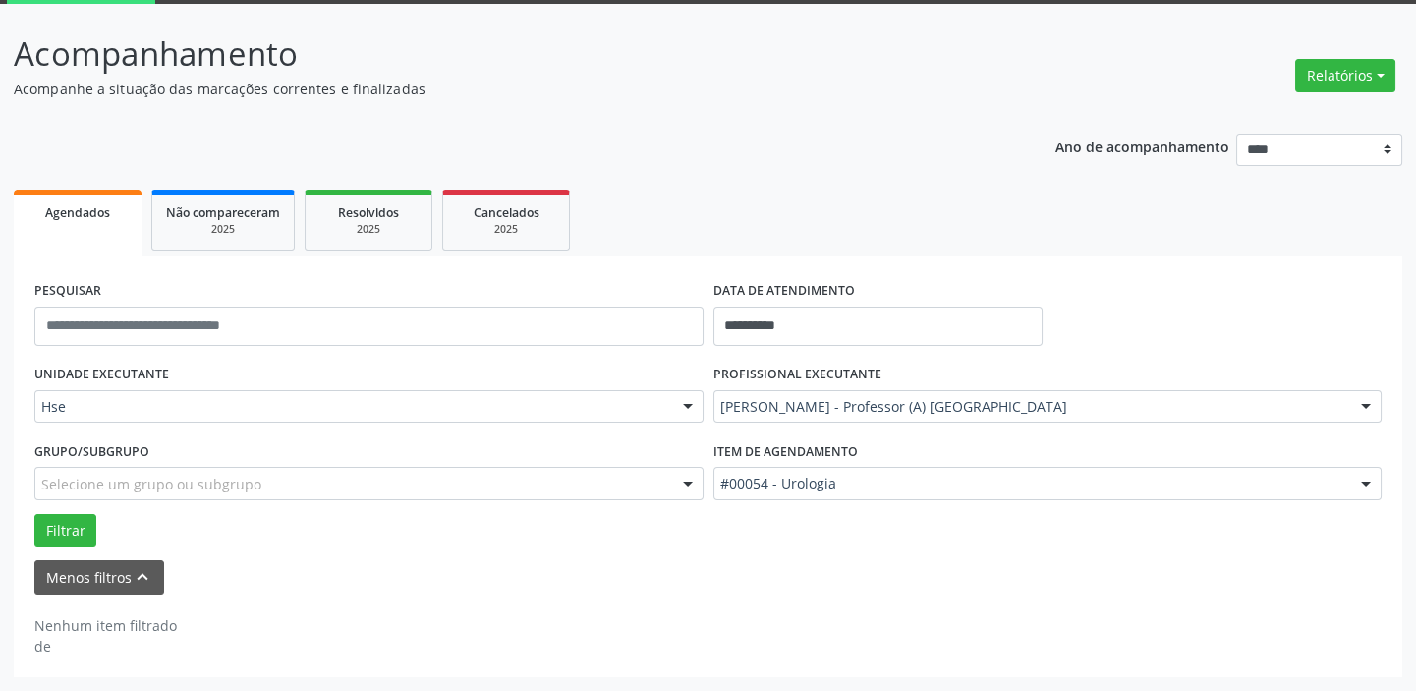
scroll to position [102, 0]
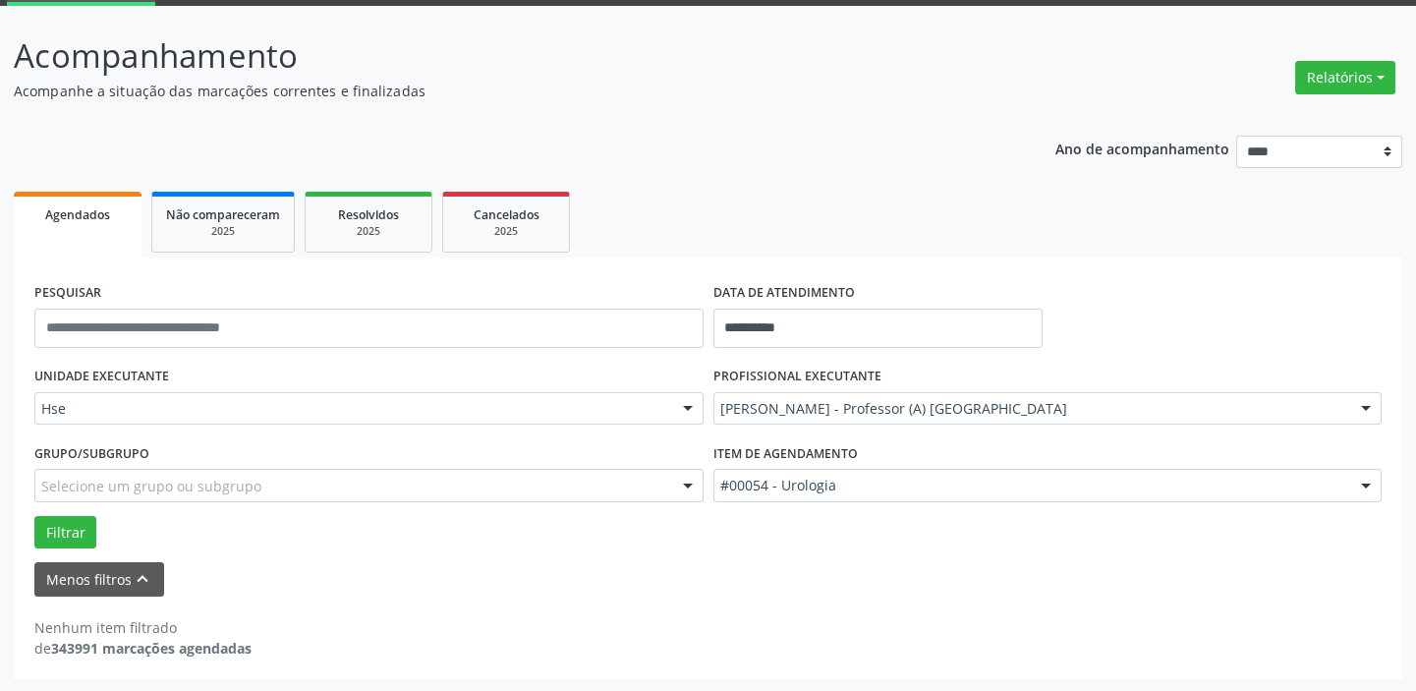
click at [108, 396] on div "Hse" at bounding box center [368, 408] width 669 height 33
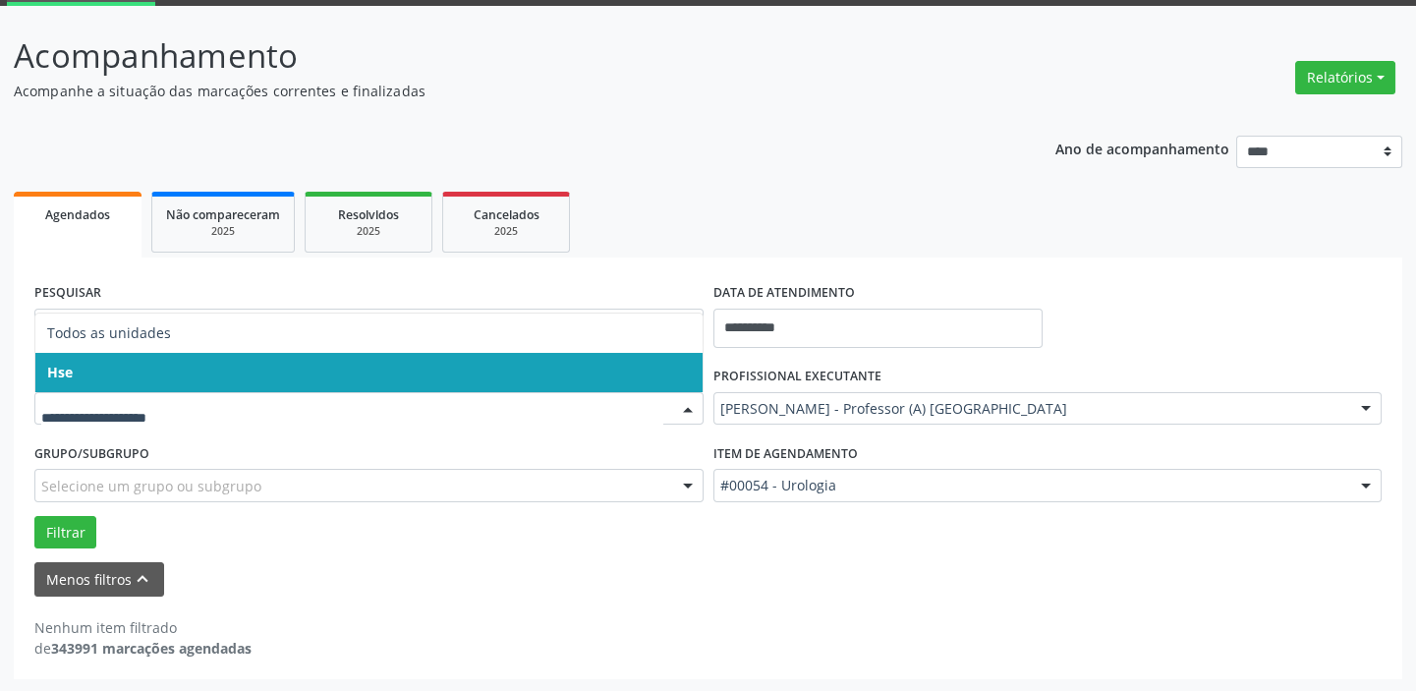
click at [99, 365] on span "Hse" at bounding box center [368, 372] width 667 height 39
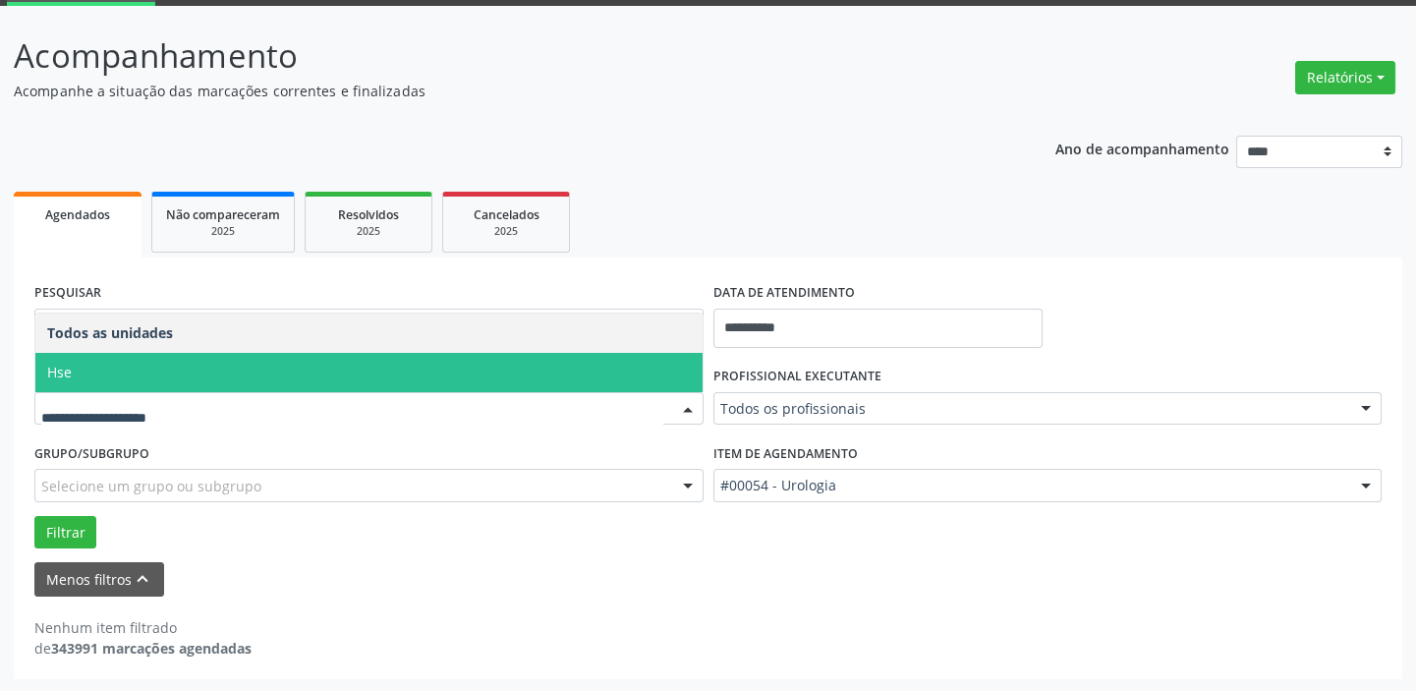
click at [87, 348] on span "Todos as unidades" at bounding box center [368, 332] width 667 height 39
click at [77, 376] on span "Hse" at bounding box center [368, 372] width 667 height 39
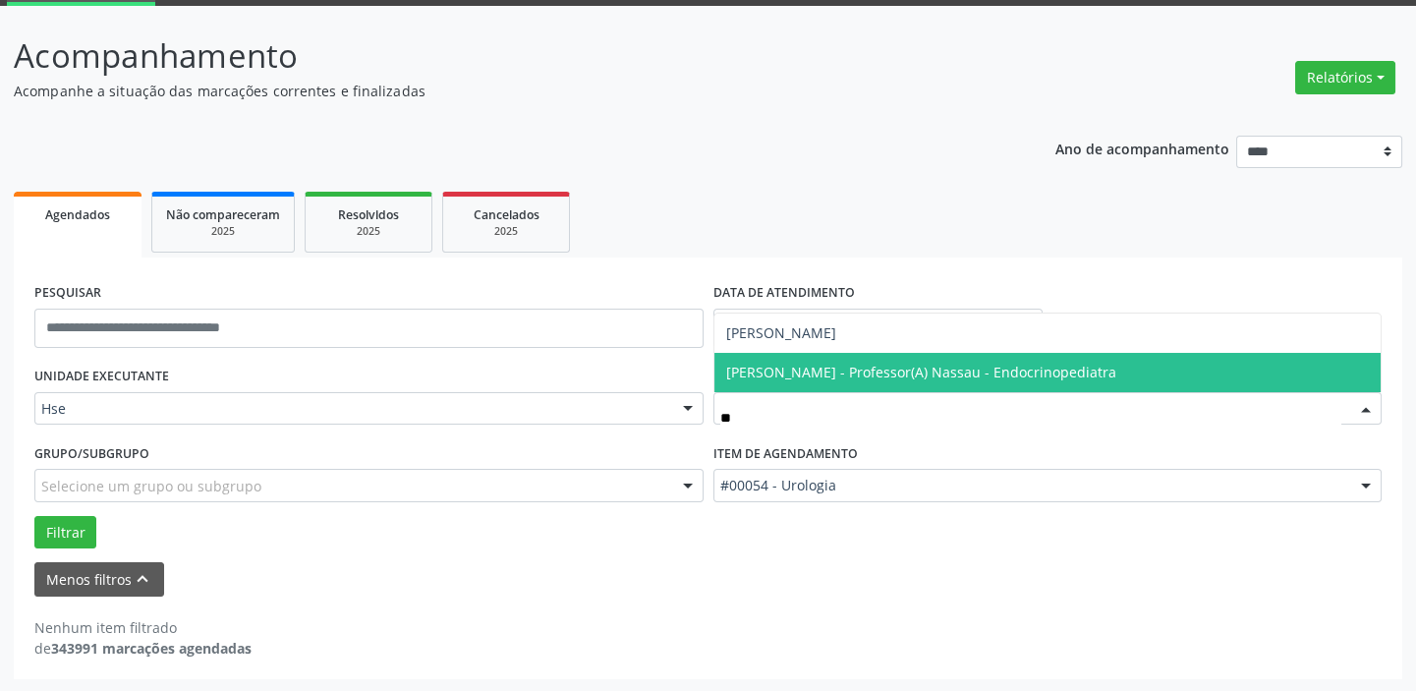
type input "***"
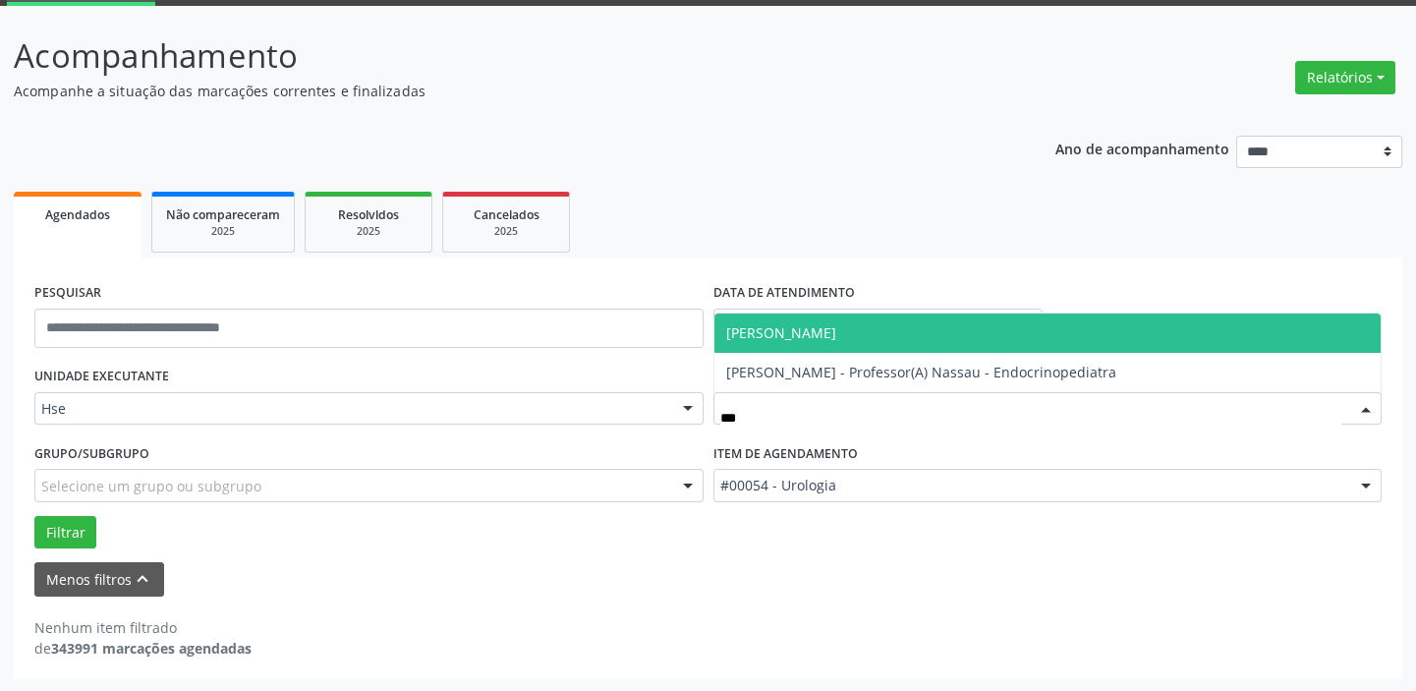
click at [818, 330] on span "[PERSON_NAME]" at bounding box center [781, 332] width 110 height 19
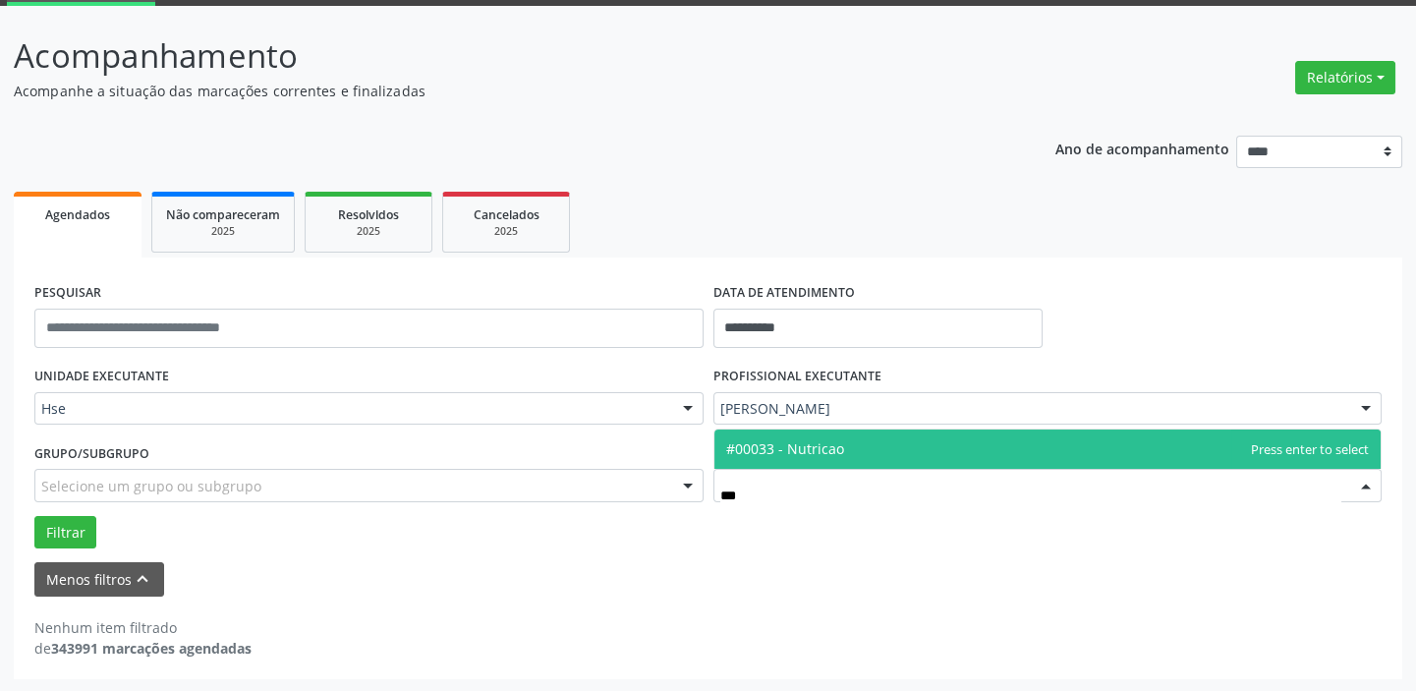
type input "****"
click at [834, 458] on span "#00033 - Nutricao" at bounding box center [1047, 448] width 667 height 39
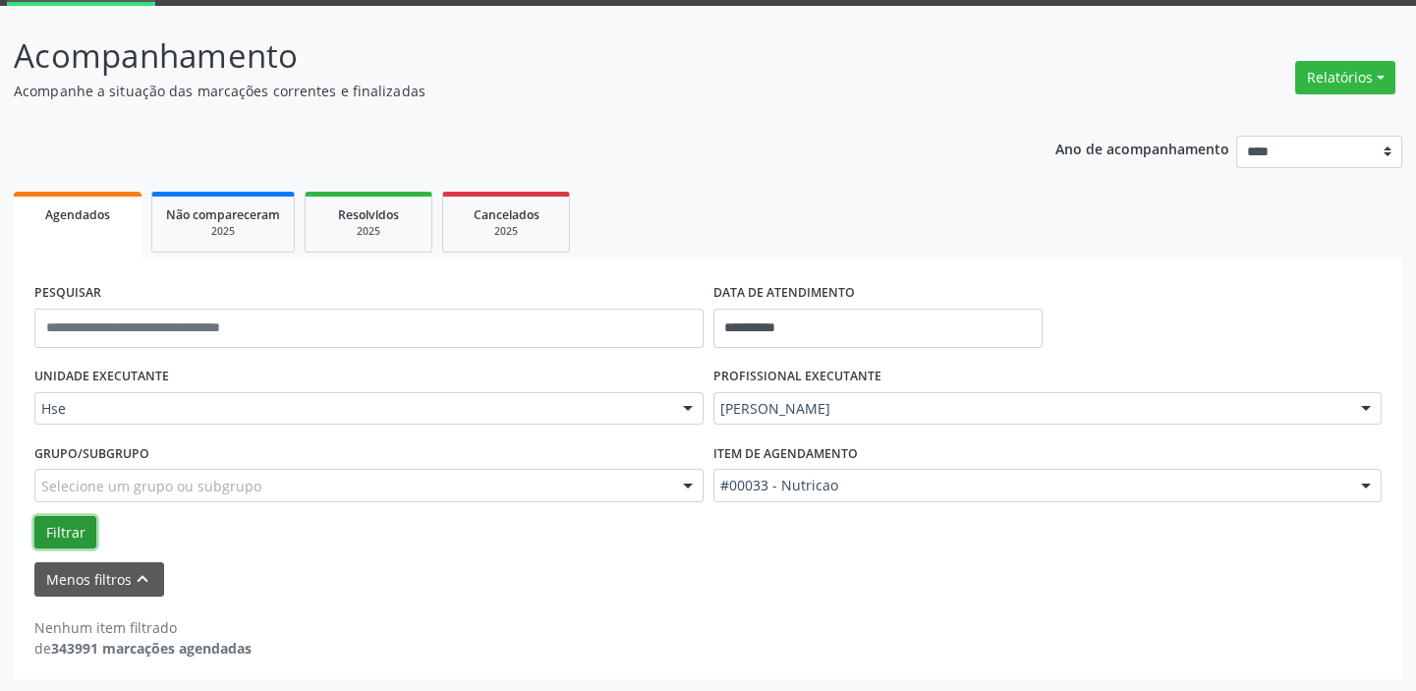
click at [58, 544] on button "Filtrar" at bounding box center [65, 532] width 62 height 33
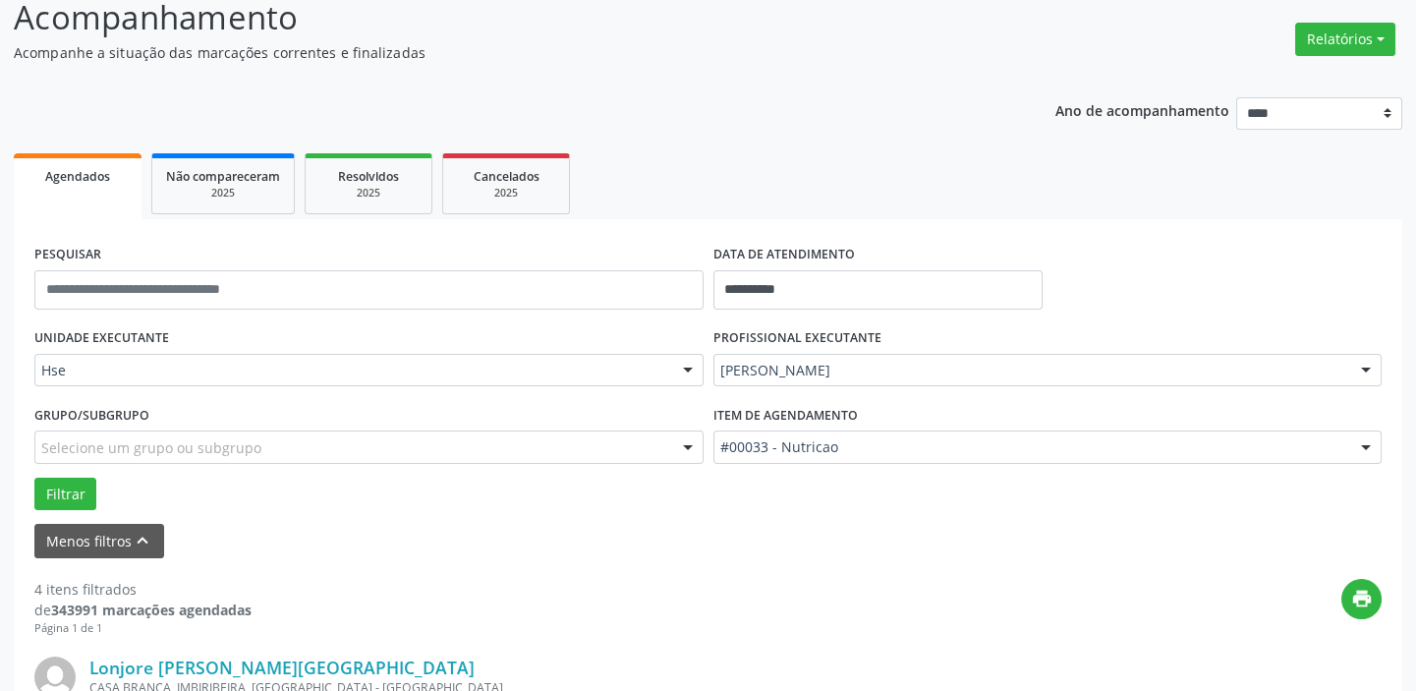
scroll to position [0, 0]
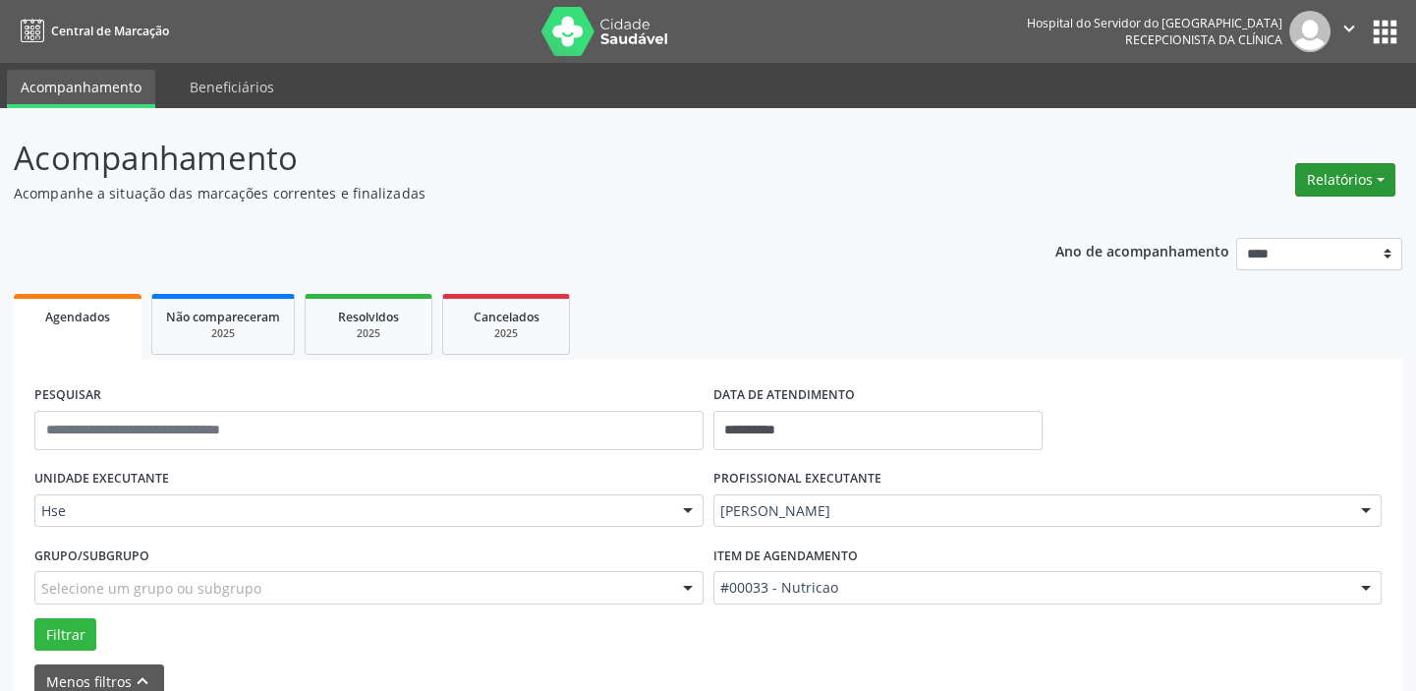
click at [1341, 178] on button "Relatórios" at bounding box center [1345, 179] width 100 height 33
